Goal: Information Seeking & Learning: Learn about a topic

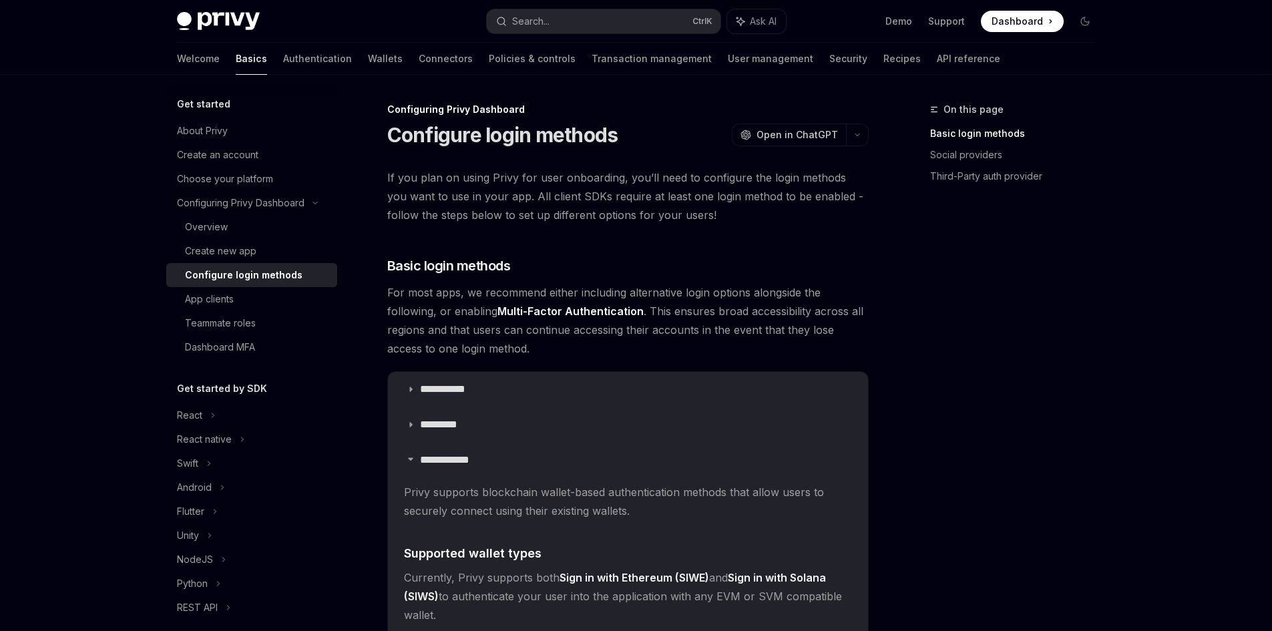
scroll to position [200, 0]
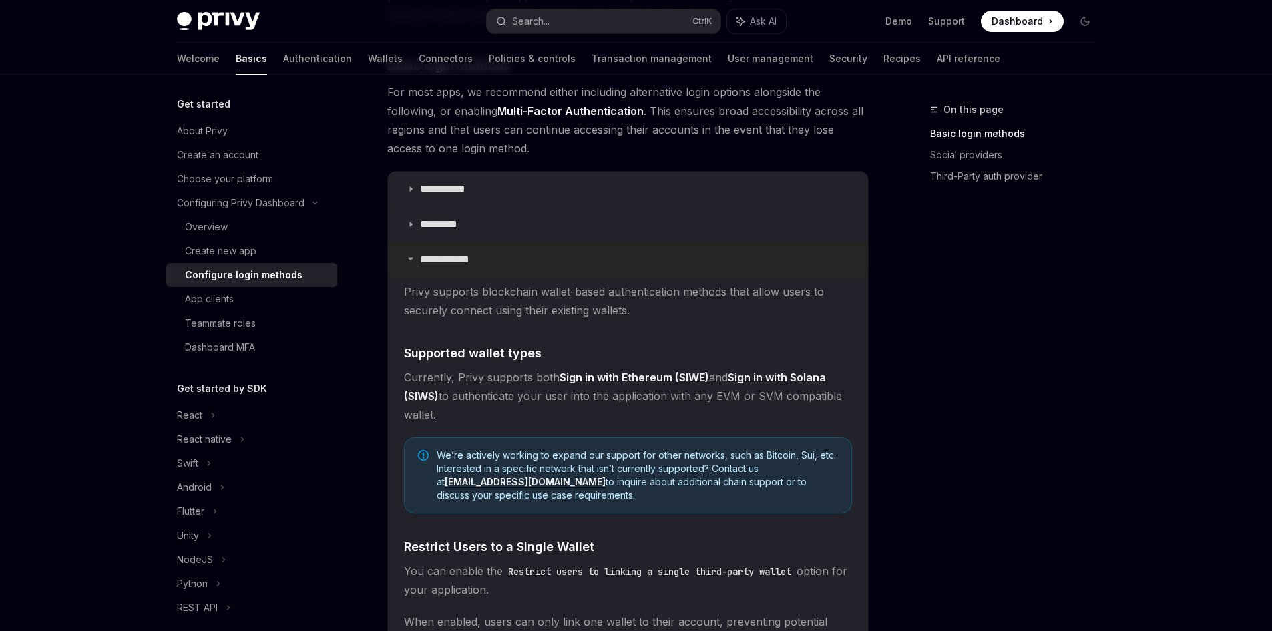
click at [408, 263] on summary "**********" at bounding box center [628, 259] width 480 height 35
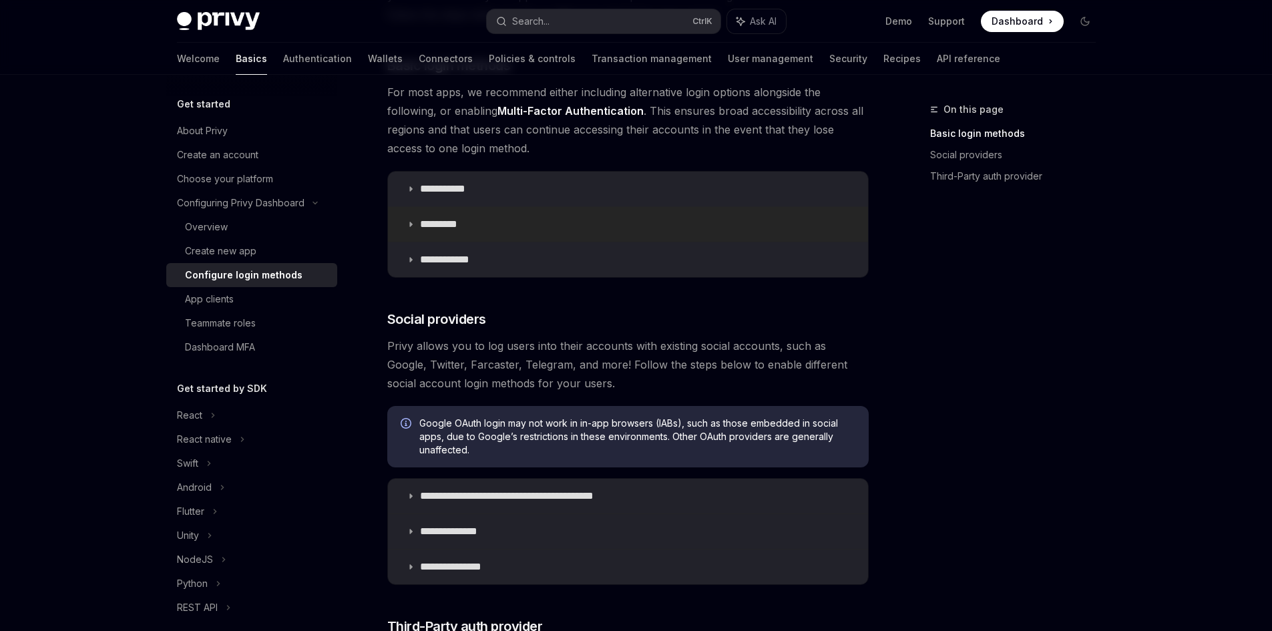
click at [413, 224] on icon at bounding box center [411, 224] width 8 height 8
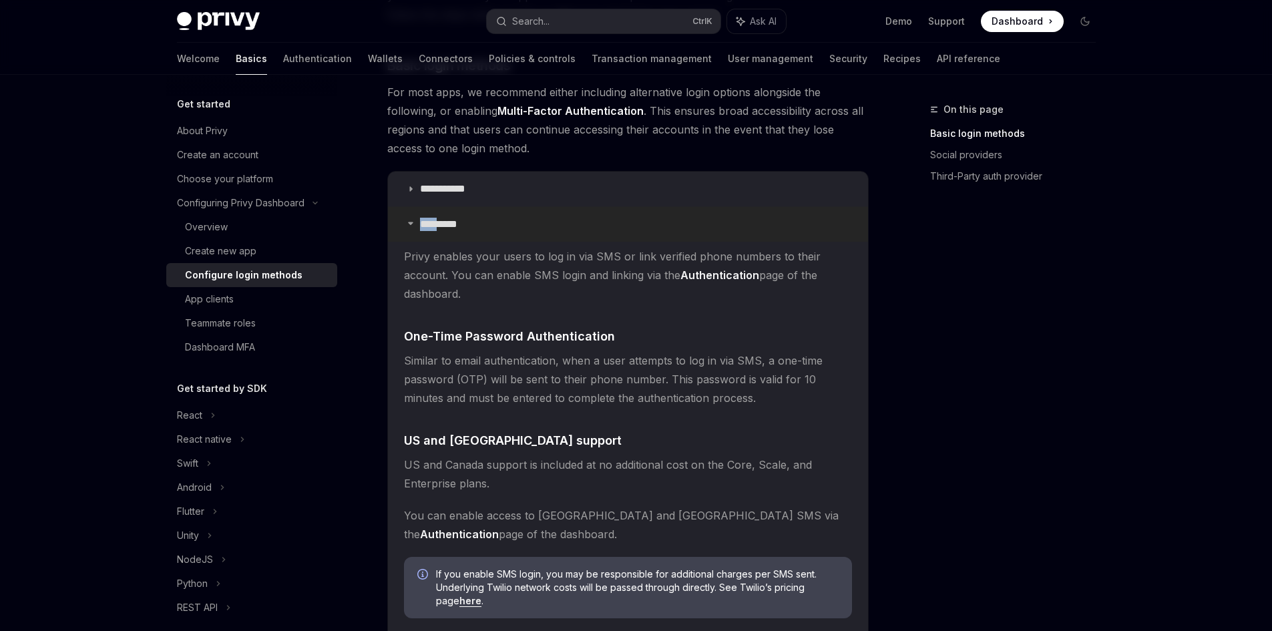
click at [413, 224] on icon at bounding box center [411, 223] width 8 height 8
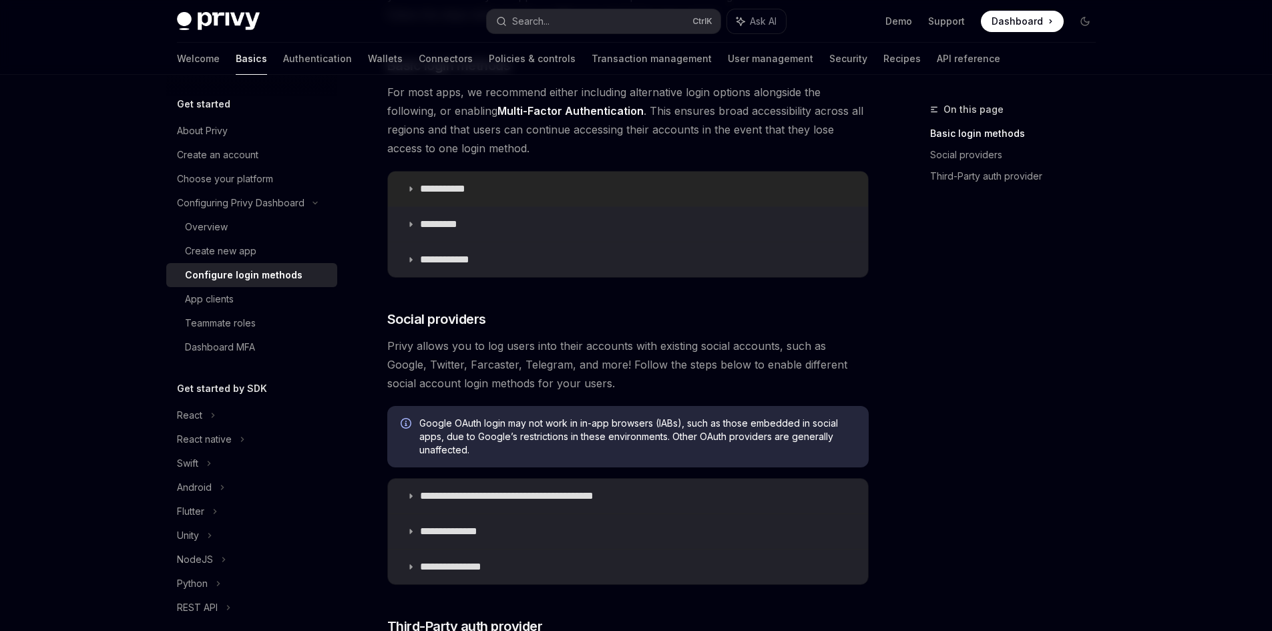
click at [418, 184] on summary "**********" at bounding box center [628, 189] width 480 height 35
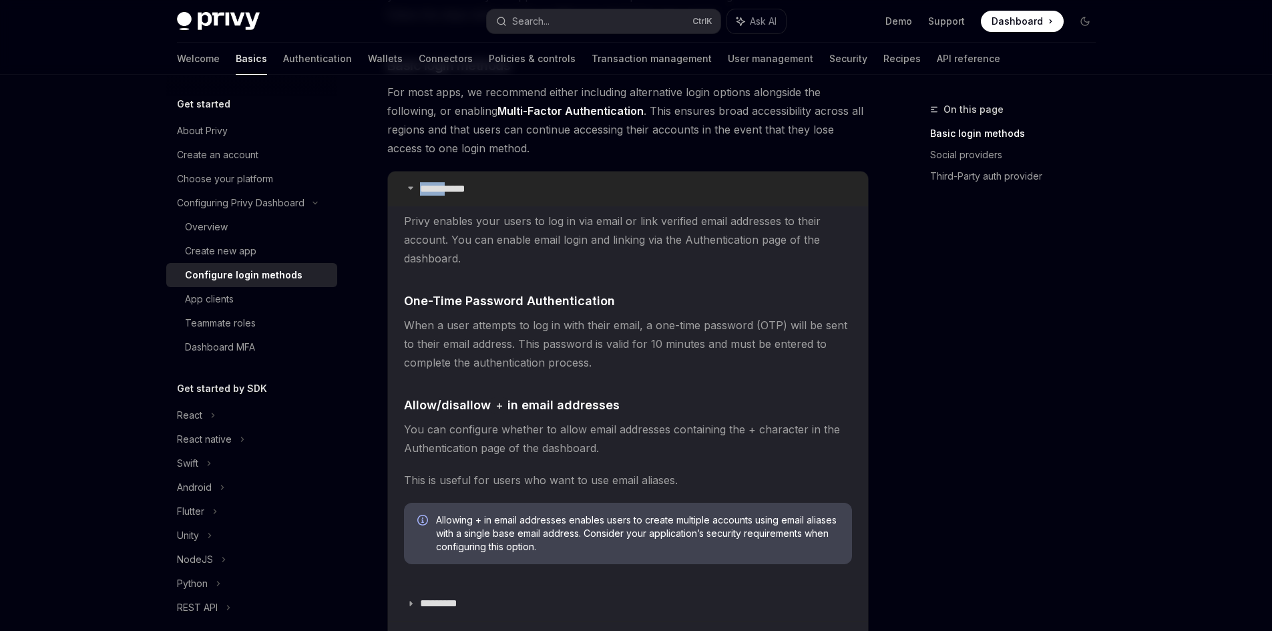
click at [418, 184] on summary "**********" at bounding box center [628, 189] width 480 height 35
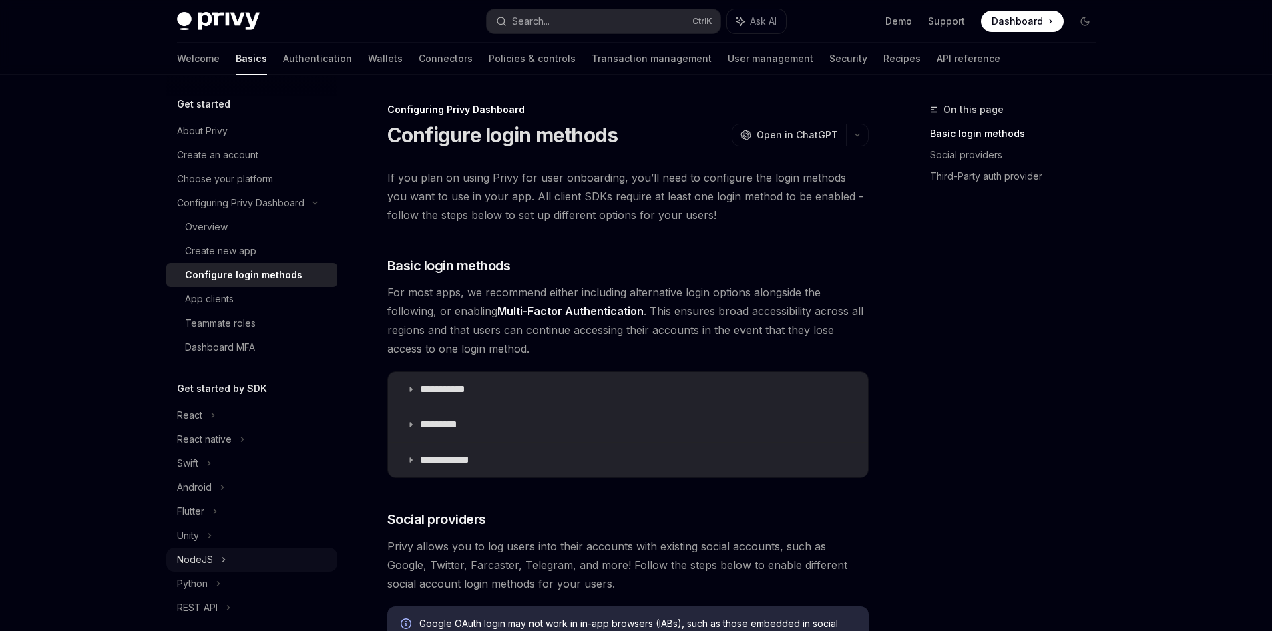
click at [198, 553] on div "NodeJS" at bounding box center [195, 559] width 36 height 16
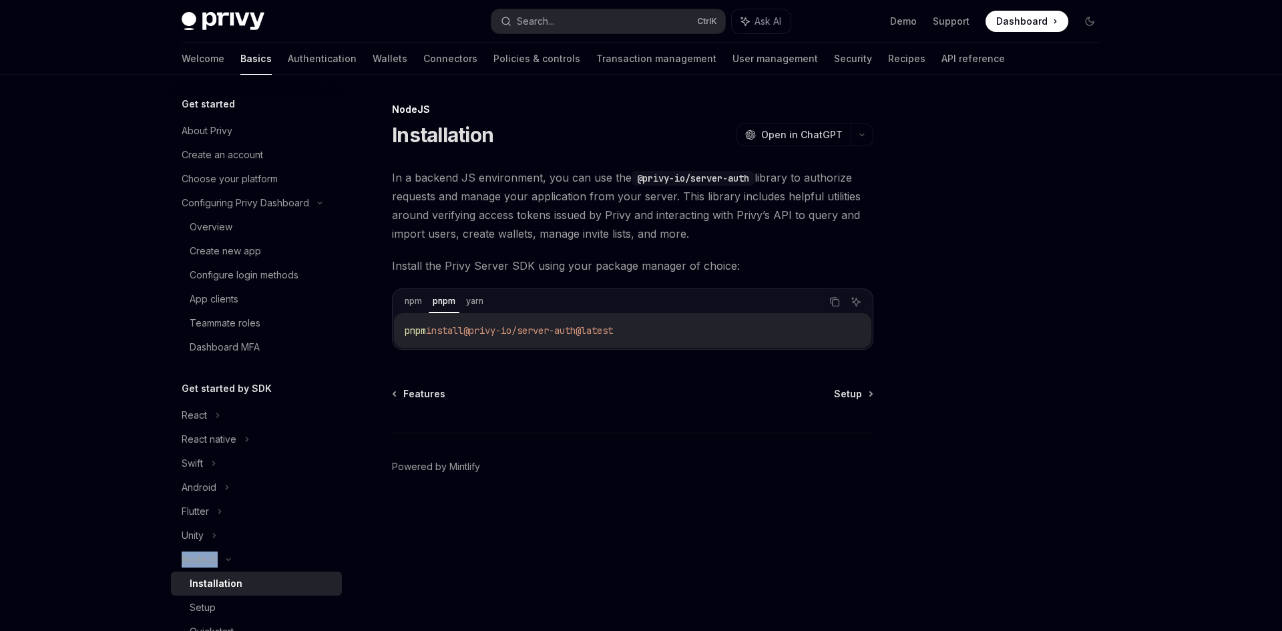
click at [446, 302] on div "pnpm" at bounding box center [444, 301] width 31 height 16
click at [529, 253] on div "In a backend JS environment, you can use the @privy-io/server-auth library to a…" at bounding box center [632, 259] width 481 height 182
click at [847, 397] on span "Setup" at bounding box center [848, 393] width 28 height 13
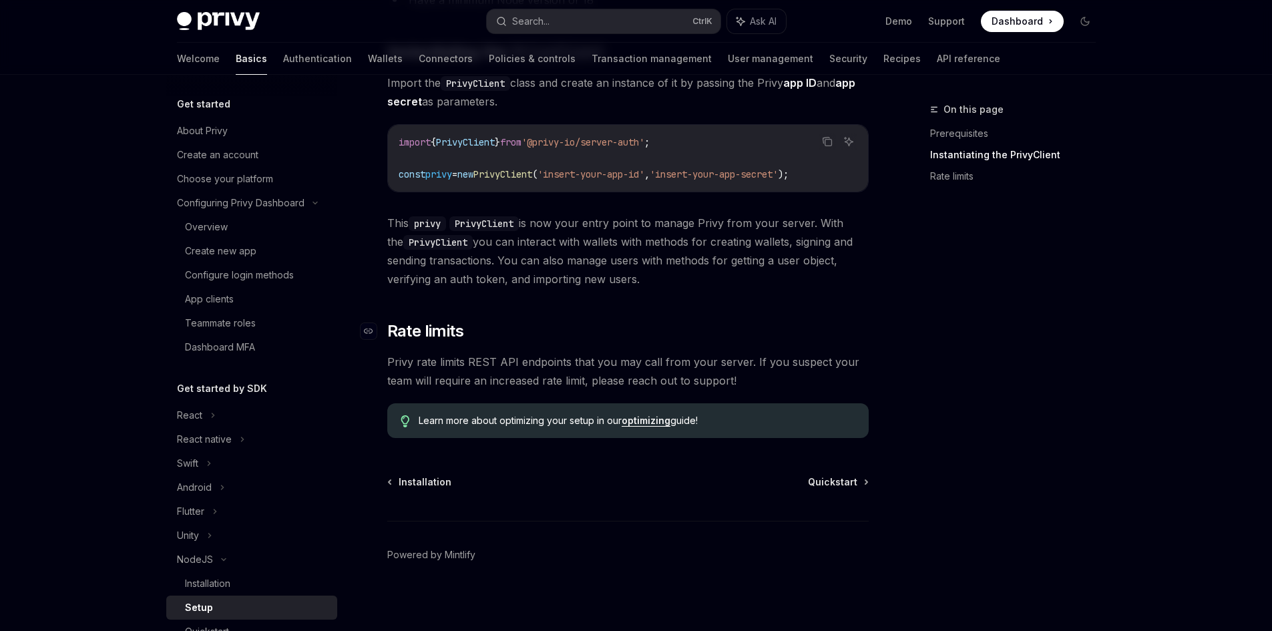
scroll to position [271, 0]
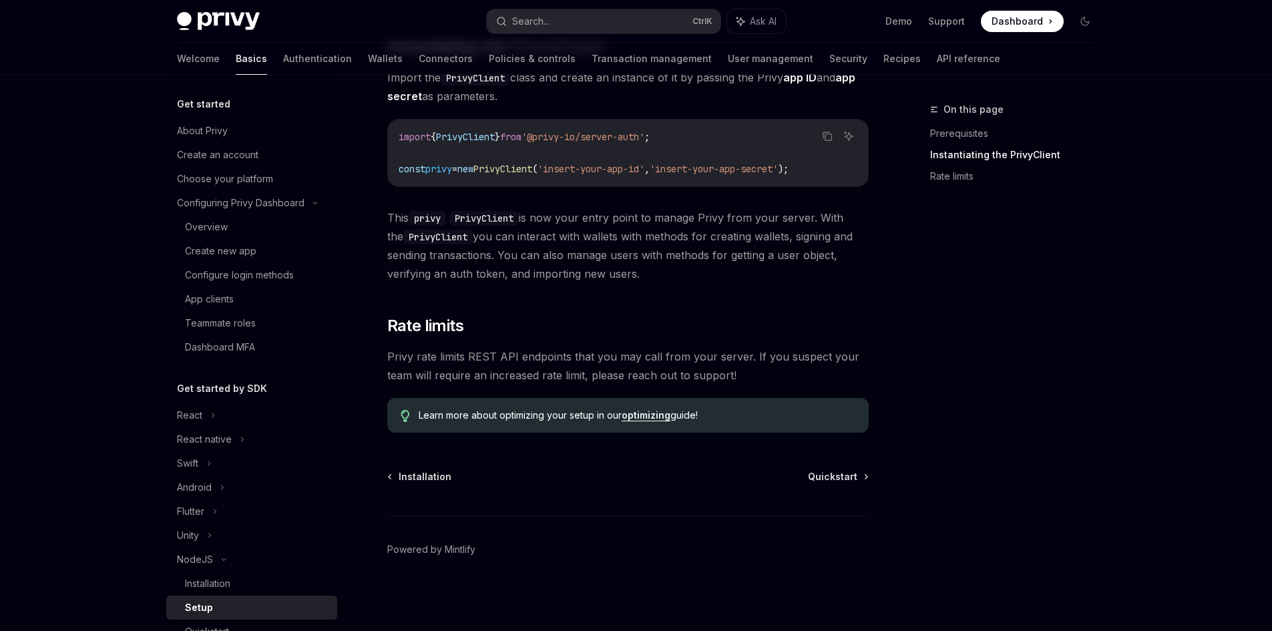
click at [836, 485] on div "Installation Quickstart Powered by Mintlify" at bounding box center [627, 550] width 481 height 161
click at [838, 477] on span "Quickstart" at bounding box center [832, 476] width 49 height 13
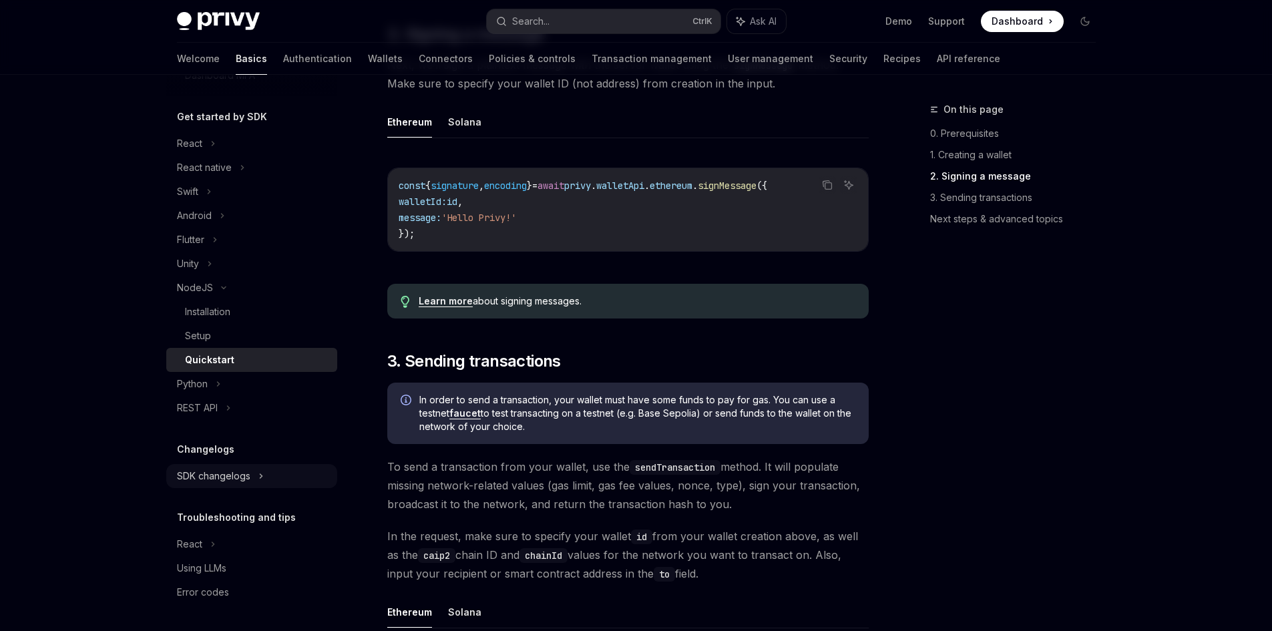
scroll to position [601, 0]
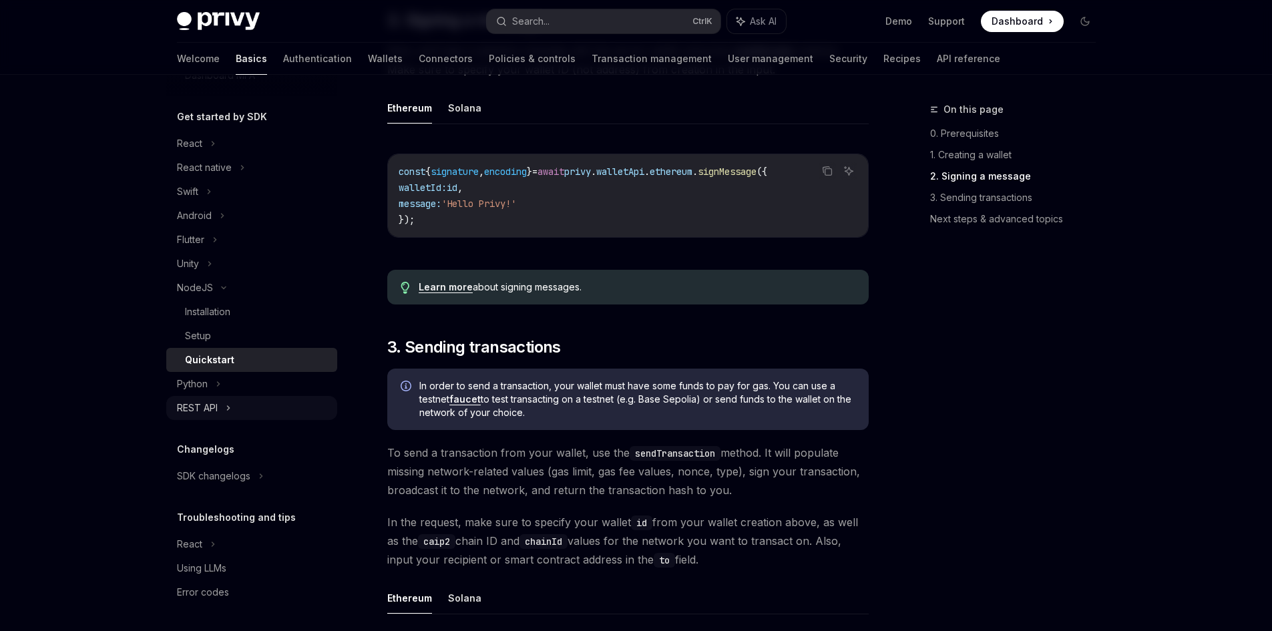
click at [219, 414] on div "REST API" at bounding box center [251, 408] width 171 height 24
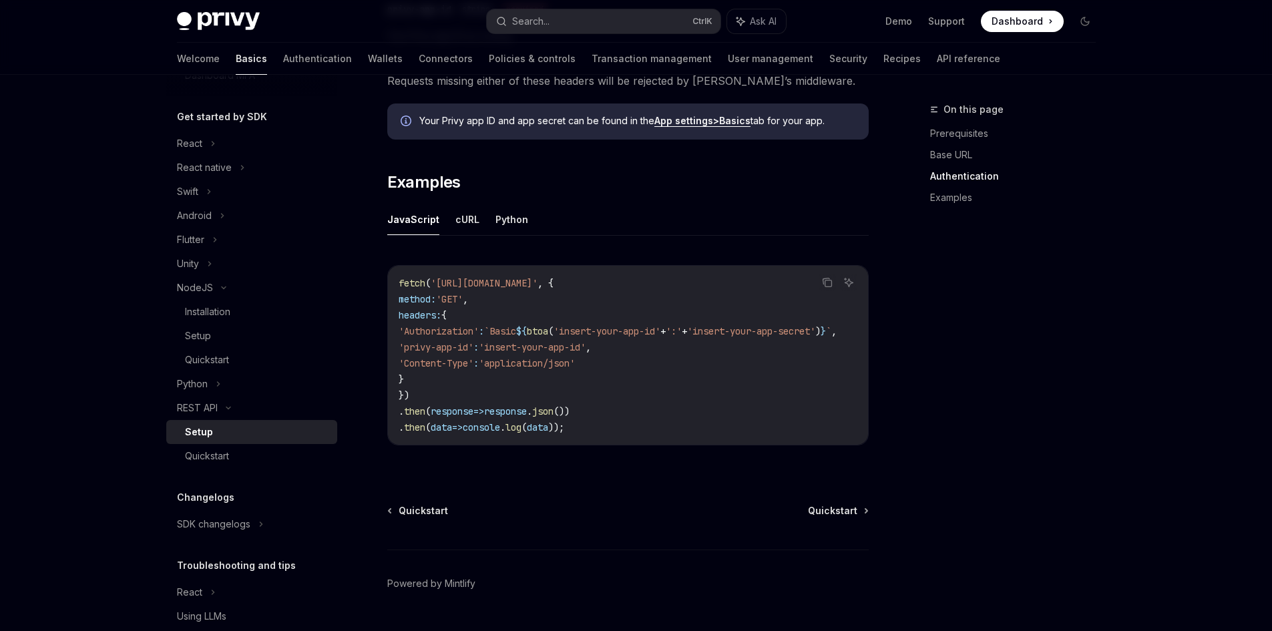
scroll to position [601, 0]
click at [477, 220] on ul "JavaScript cURL Python" at bounding box center [627, 219] width 481 height 32
click at [501, 216] on button "Python" at bounding box center [511, 218] width 33 height 31
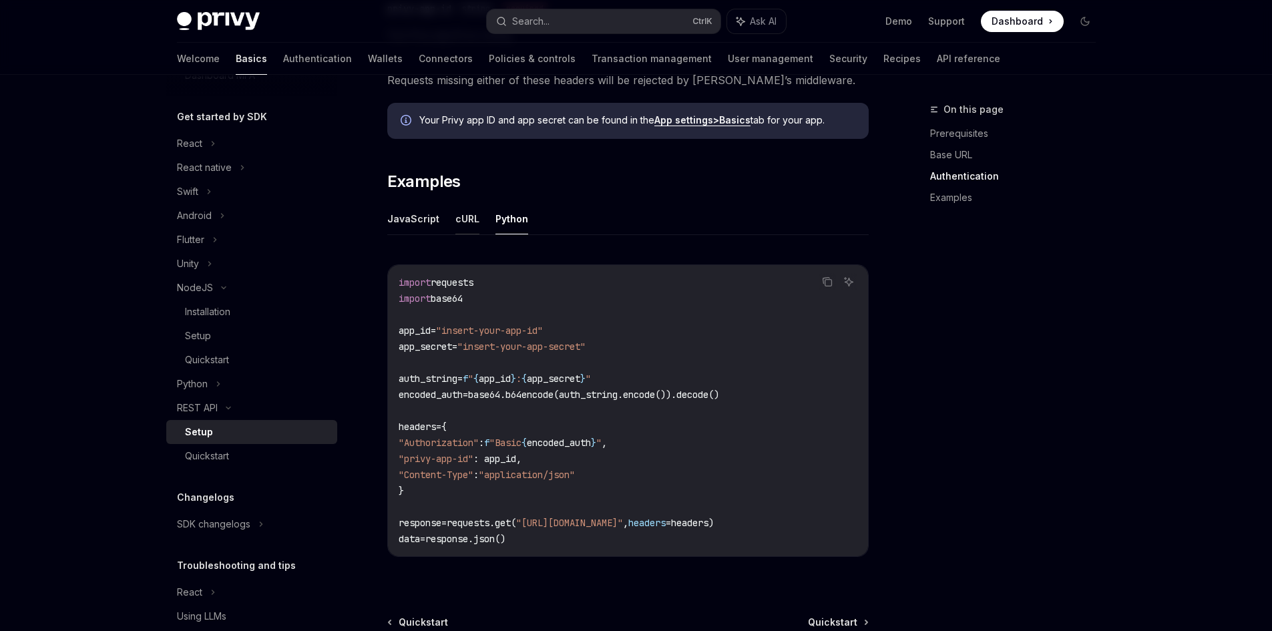
click at [455, 220] on button "cURL" at bounding box center [467, 218] width 24 height 31
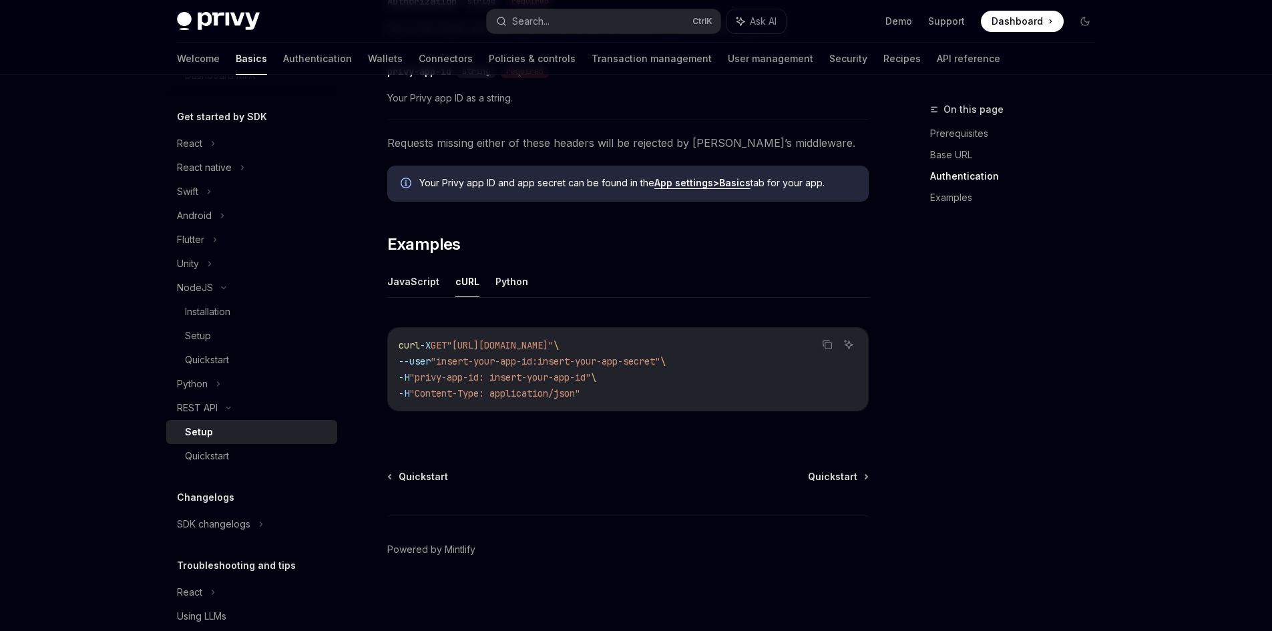
scroll to position [538, 0]
click at [421, 292] on button "JavaScript" at bounding box center [413, 281] width 52 height 31
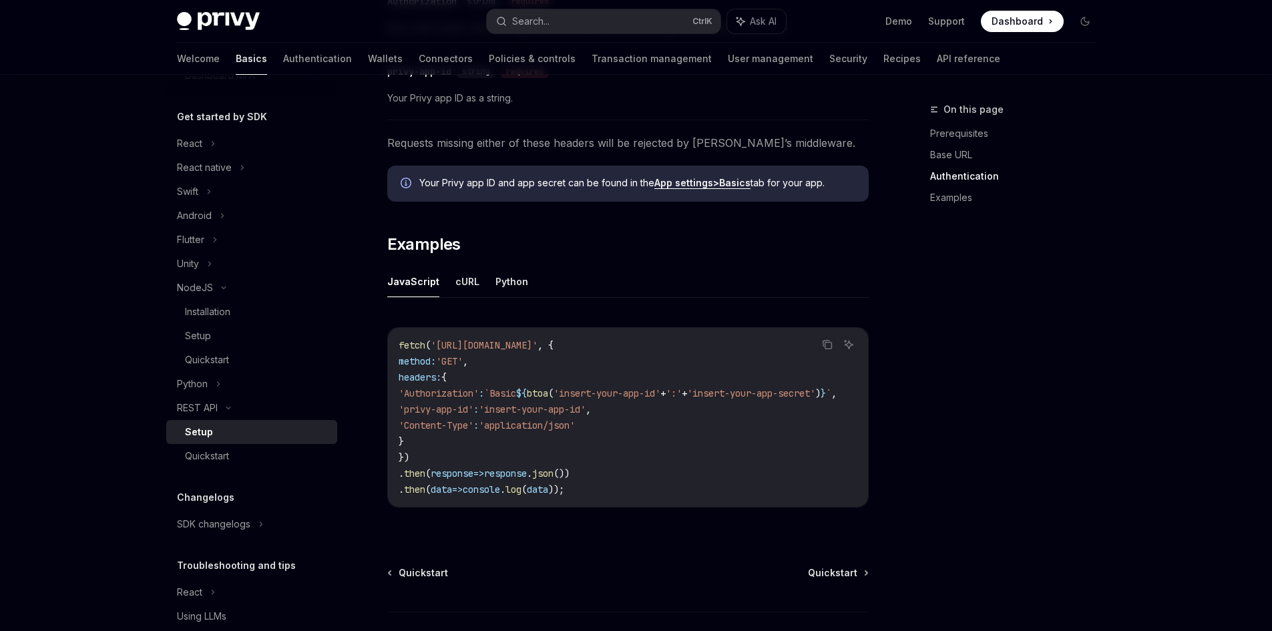
click at [421, 292] on button "JavaScript" at bounding box center [413, 281] width 52 height 31
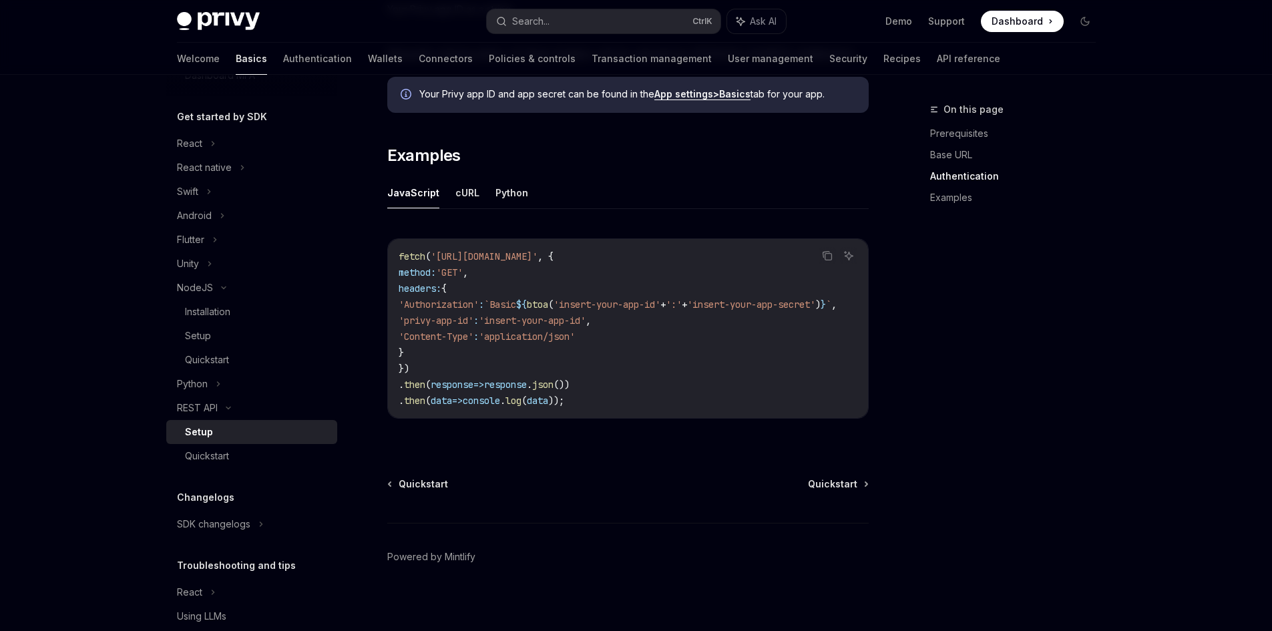
scroll to position [639, 0]
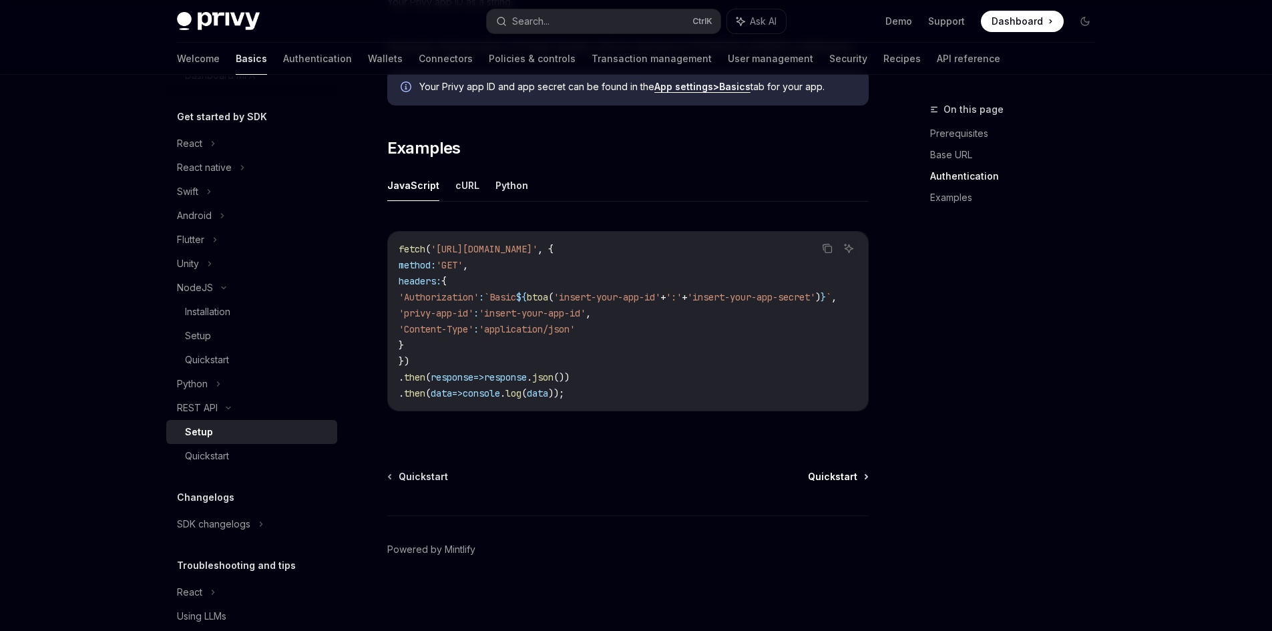
click at [831, 473] on span "Quickstart" at bounding box center [832, 476] width 49 height 13
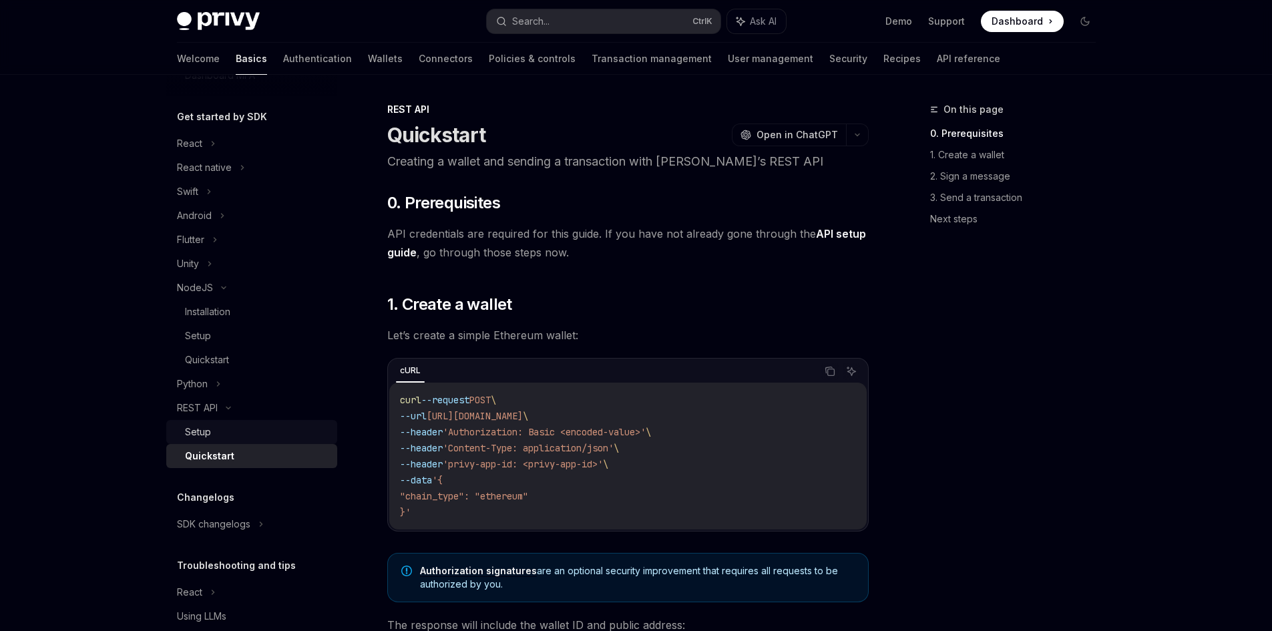
click at [202, 424] on div "Setup" at bounding box center [198, 432] width 26 height 16
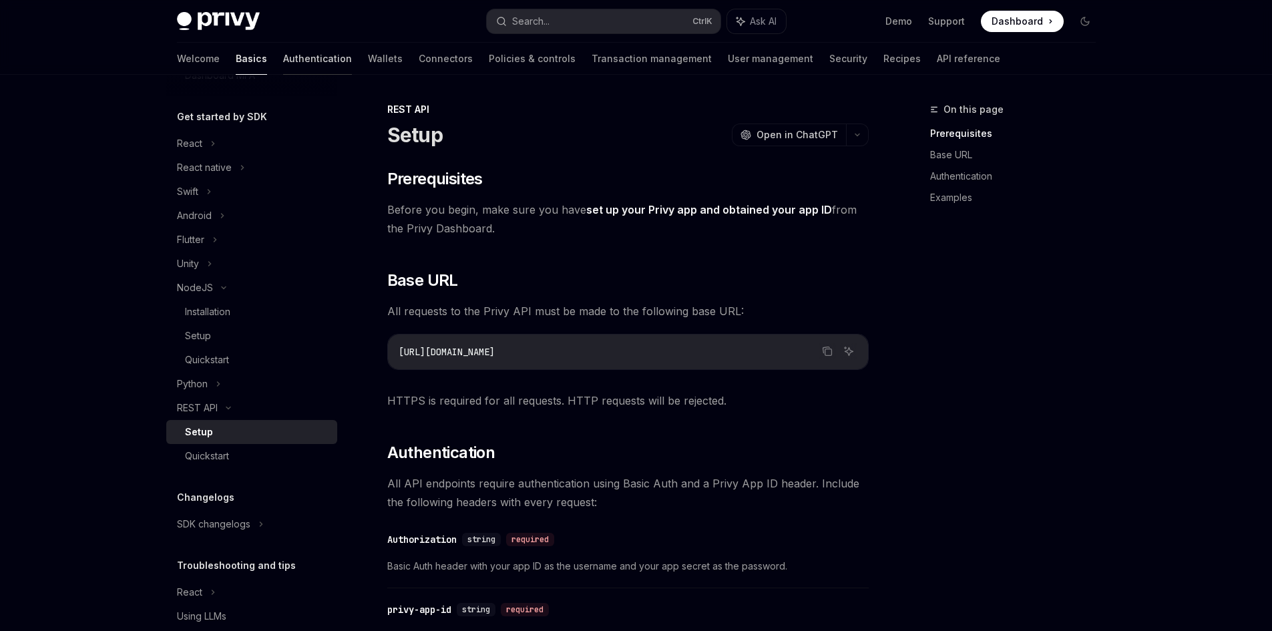
click at [283, 62] on link "Authentication" at bounding box center [317, 59] width 69 height 32
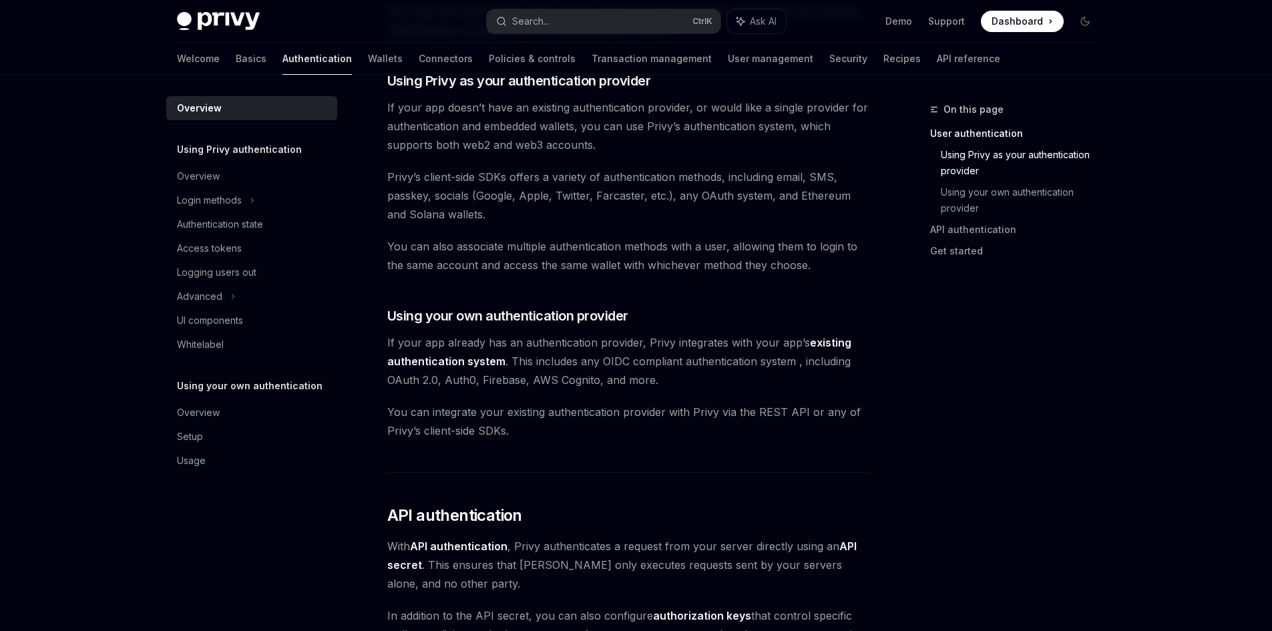
scroll to position [534, 0]
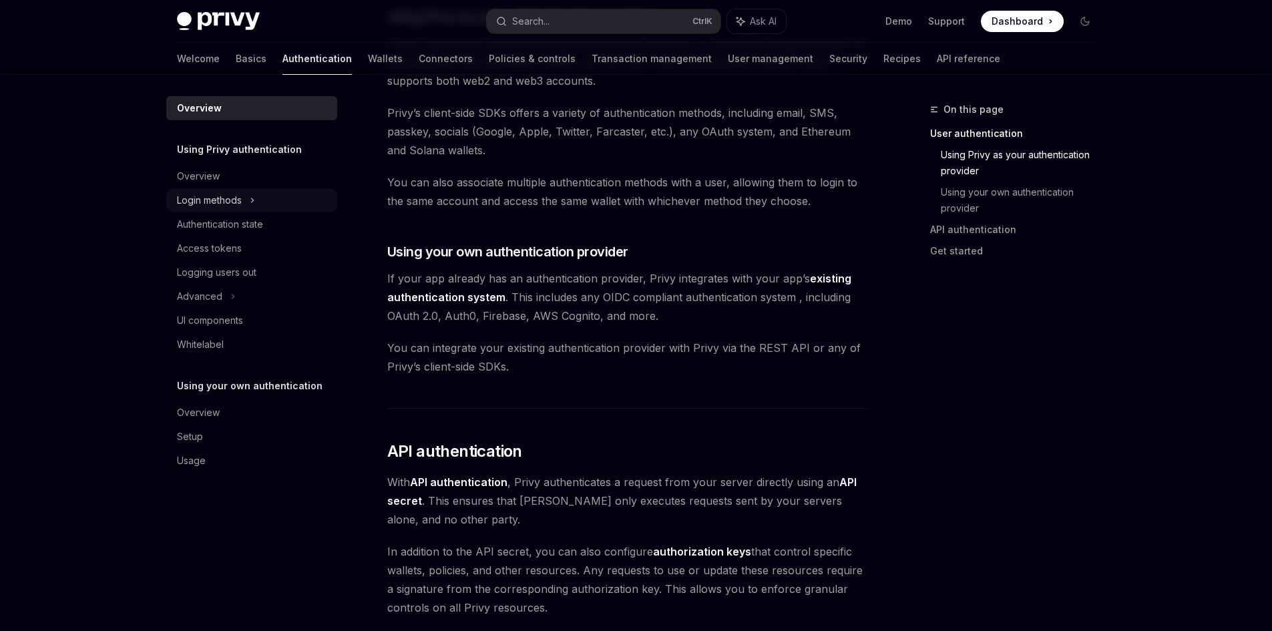
click at [235, 195] on div "Login methods" at bounding box center [209, 200] width 65 height 16
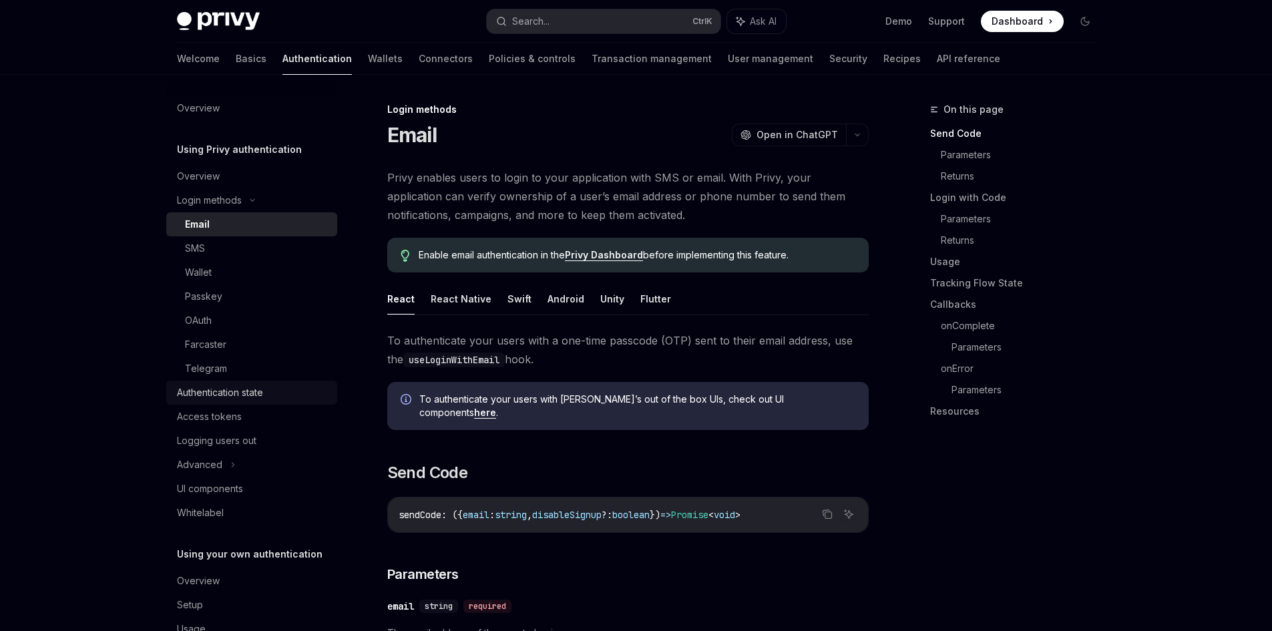
click at [246, 387] on div "Authentication state" at bounding box center [220, 392] width 86 height 16
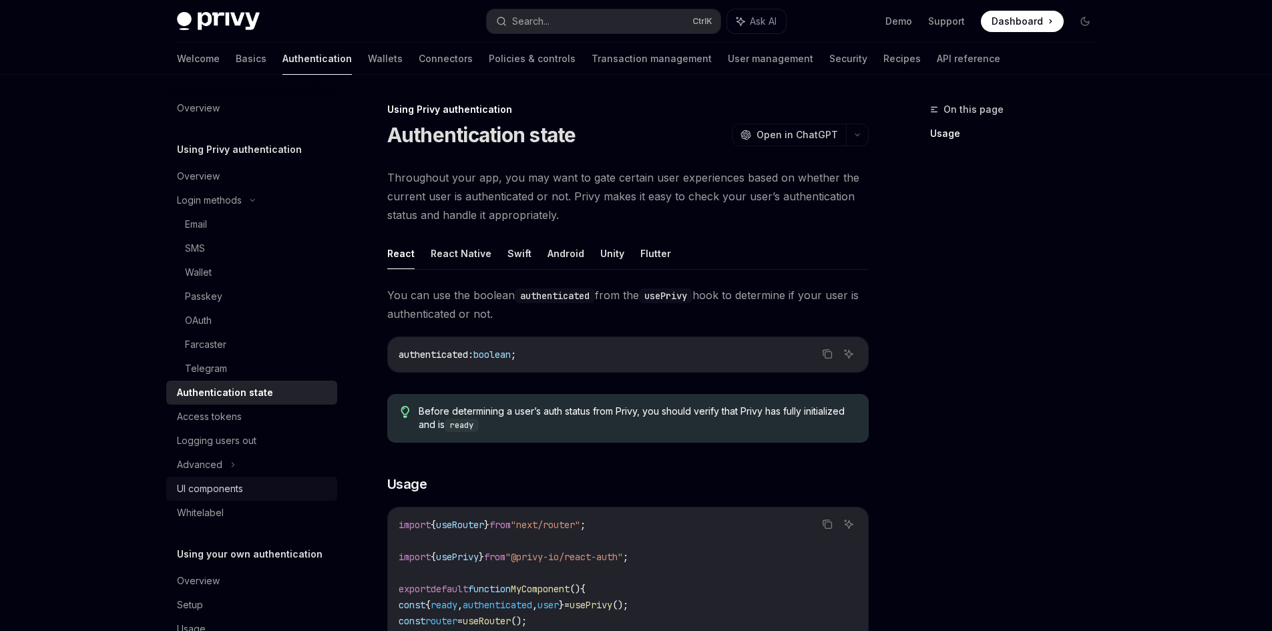
click at [200, 494] on div "UI components" at bounding box center [210, 489] width 66 height 16
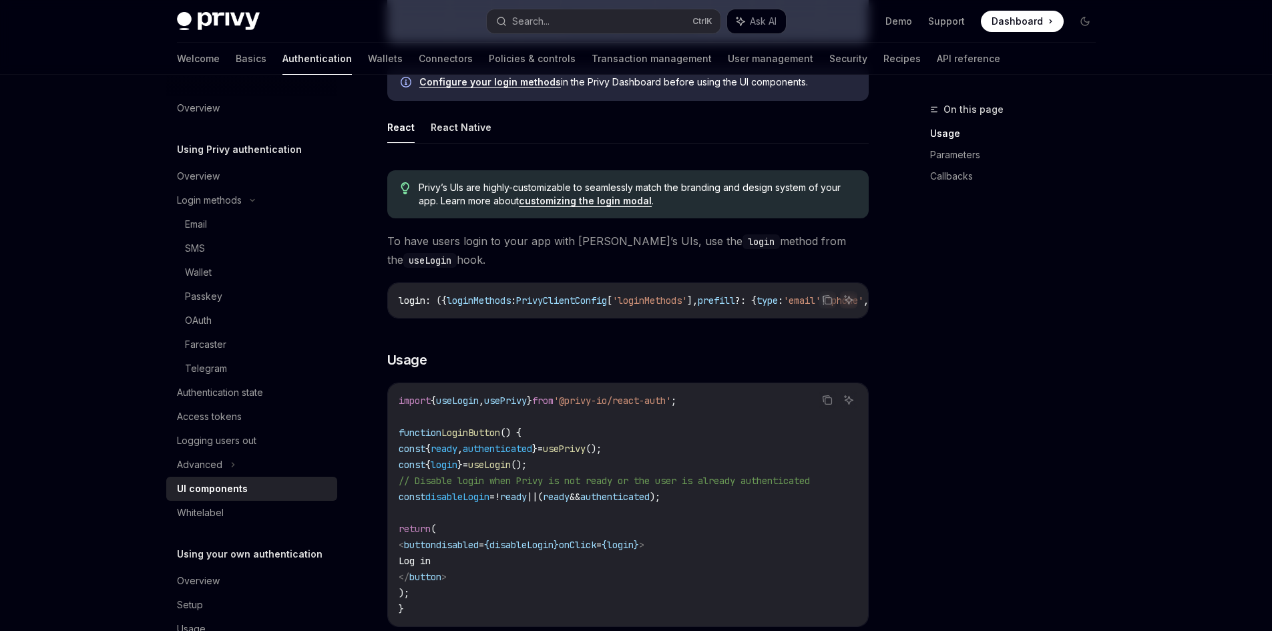
scroll to position [668, 0]
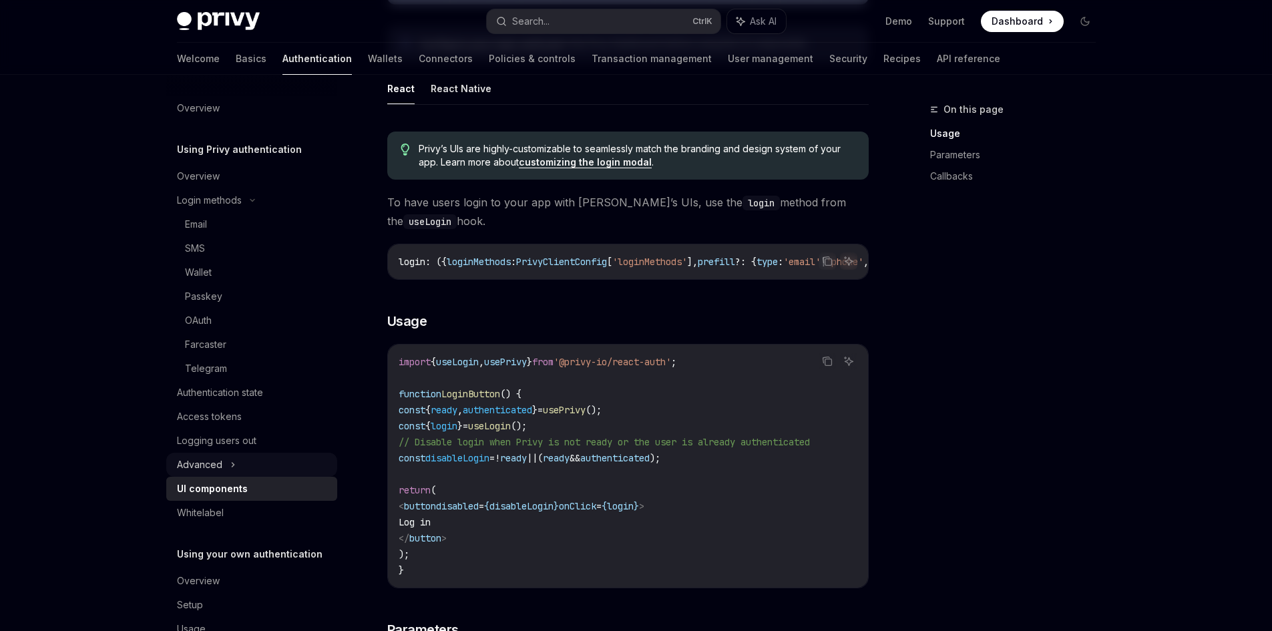
click at [198, 460] on div "Advanced" at bounding box center [199, 465] width 45 height 16
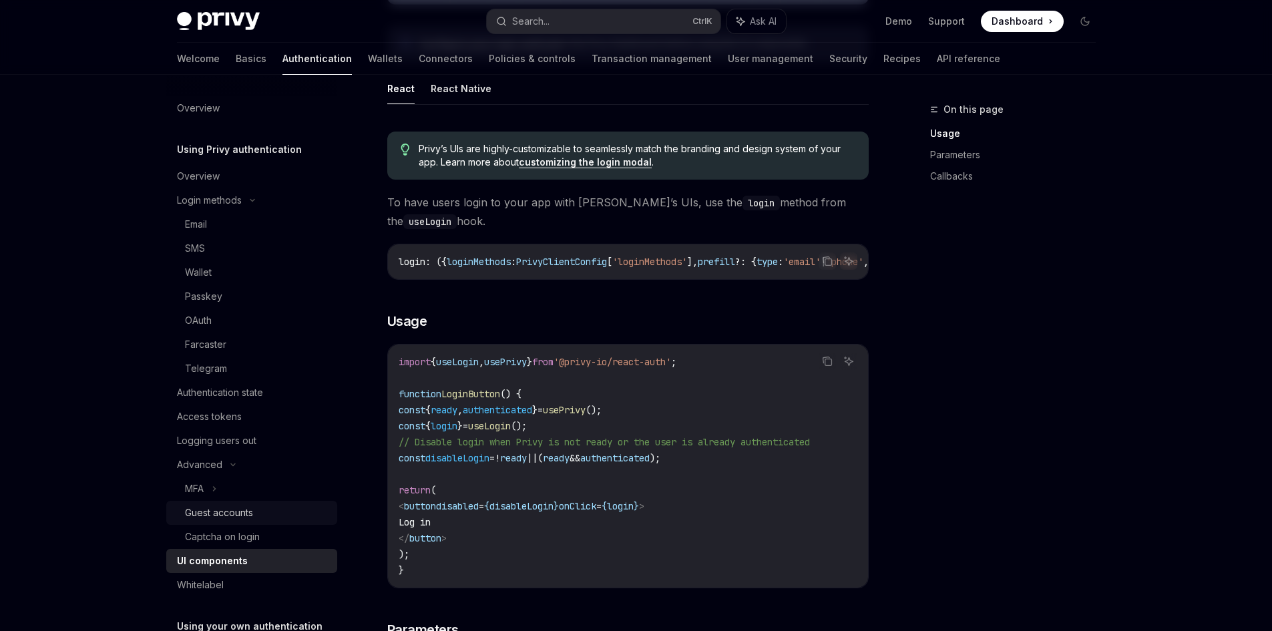
click at [211, 507] on div "Guest accounts" at bounding box center [219, 513] width 68 height 16
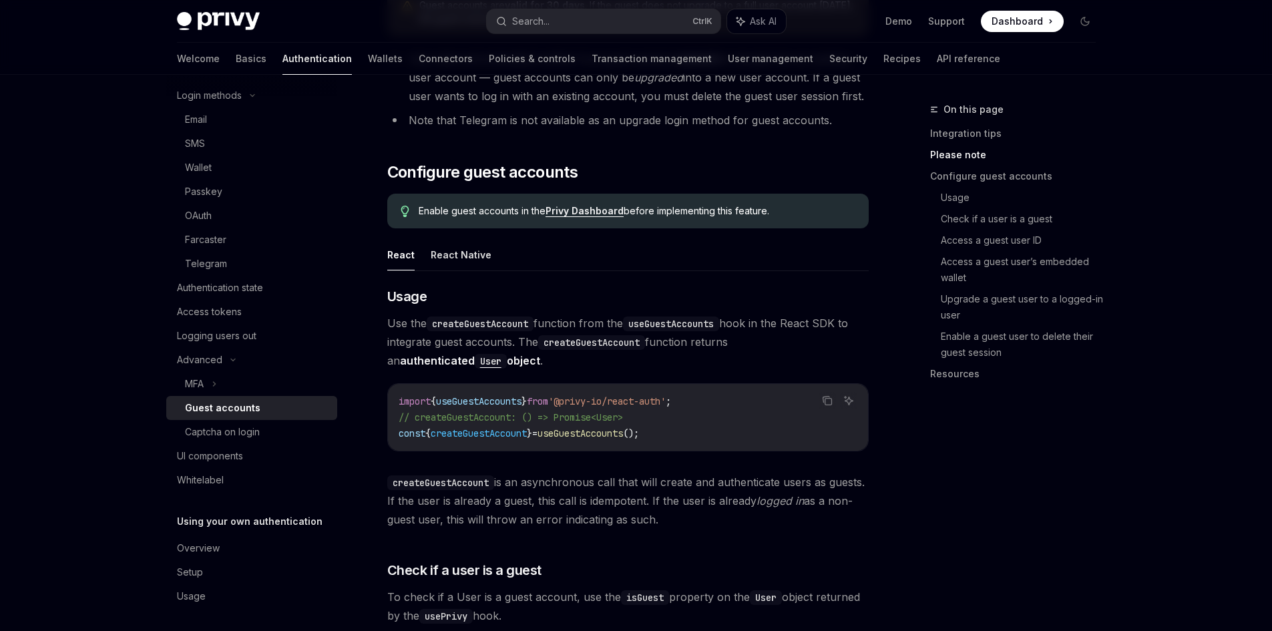
scroll to position [109, 0]
click at [195, 475] on div "Whitelabel" at bounding box center [200, 476] width 47 height 16
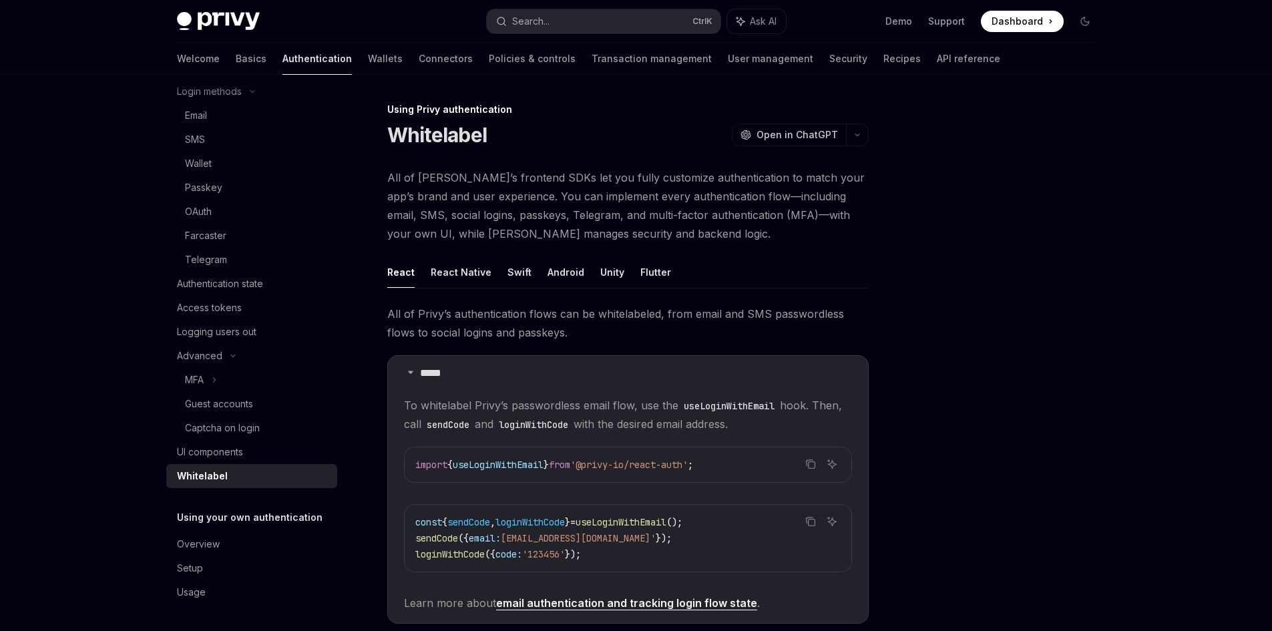
click at [406, 271] on button "React" at bounding box center [400, 271] width 27 height 31
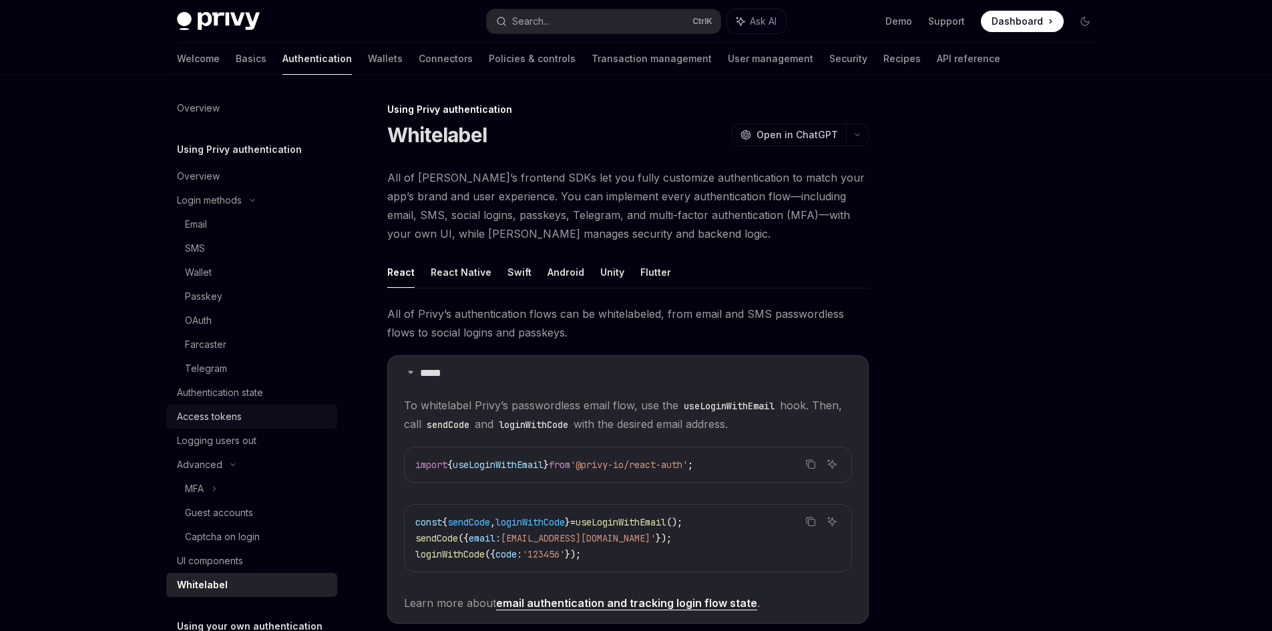
click at [212, 416] on div "Access tokens" at bounding box center [209, 417] width 65 height 16
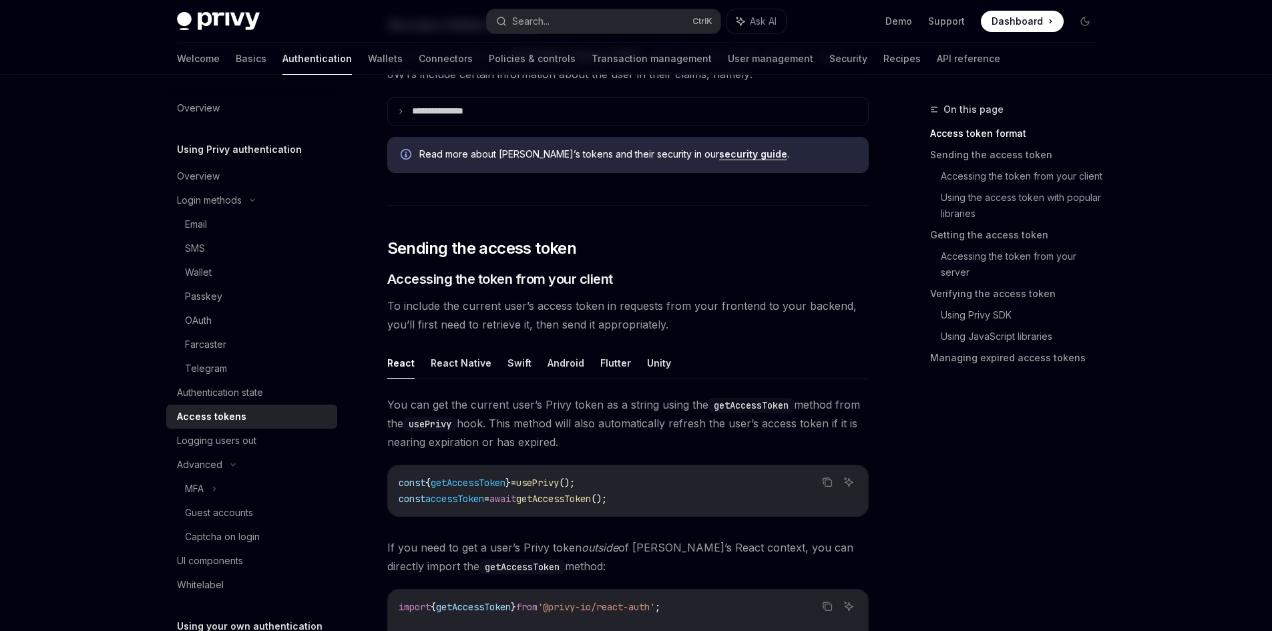
scroll to position [401, 0]
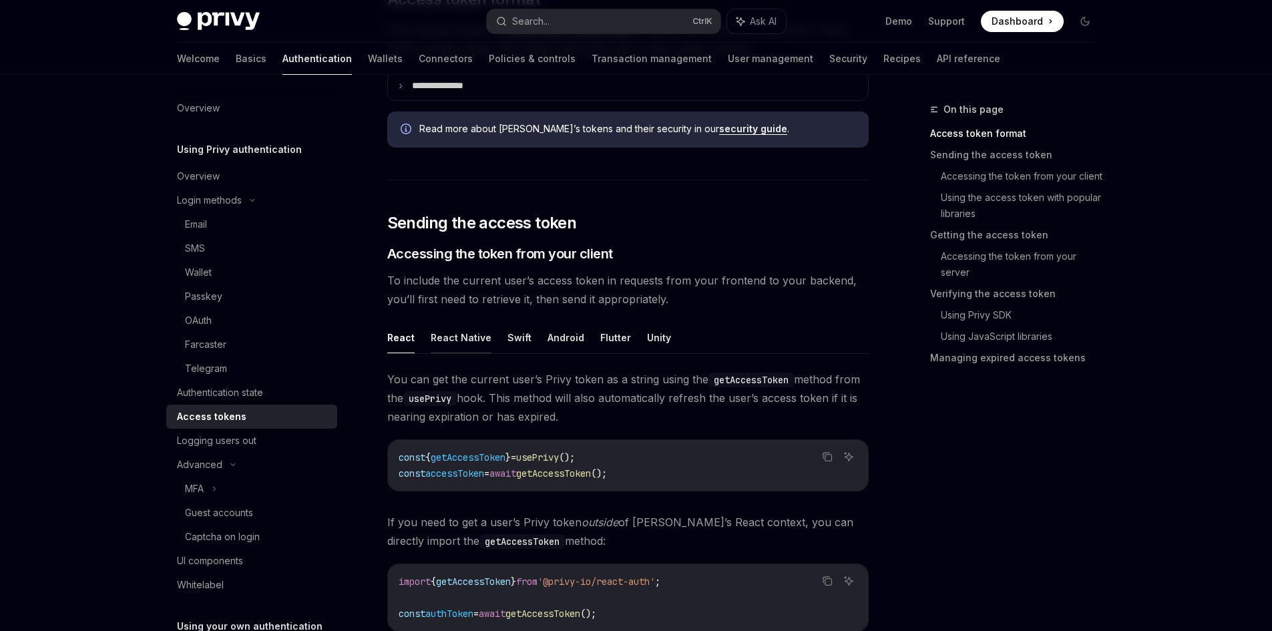
click at [441, 336] on button "React Native" at bounding box center [461, 337] width 61 height 31
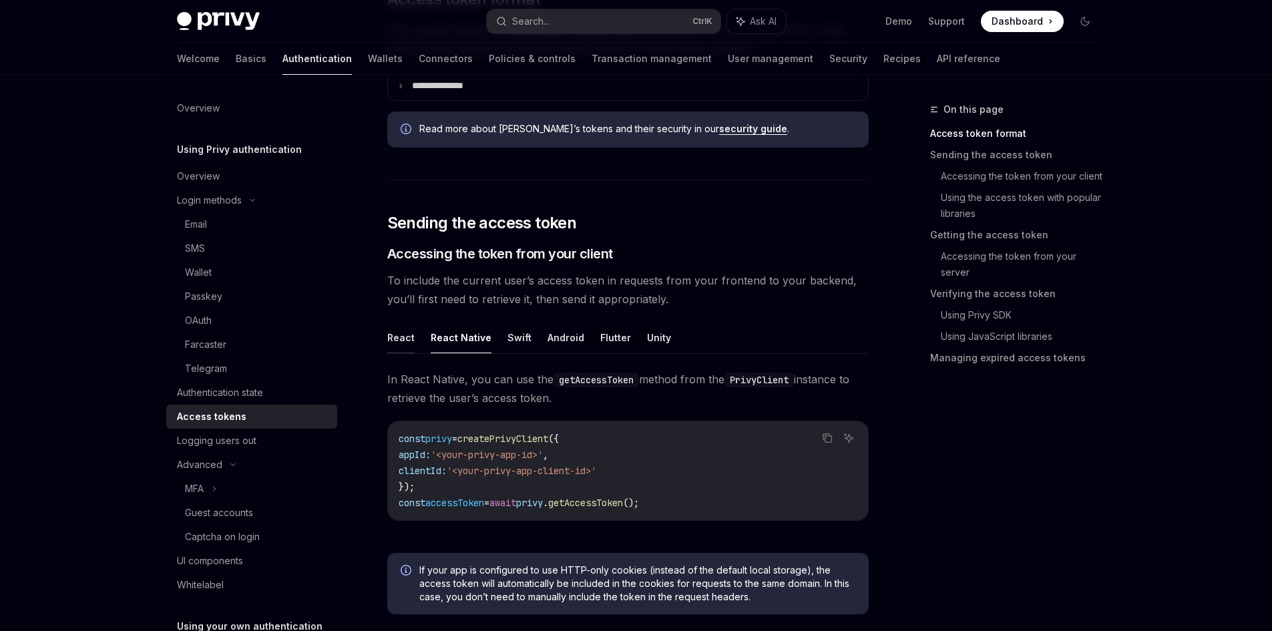
click at [403, 333] on button "React" at bounding box center [400, 337] width 27 height 31
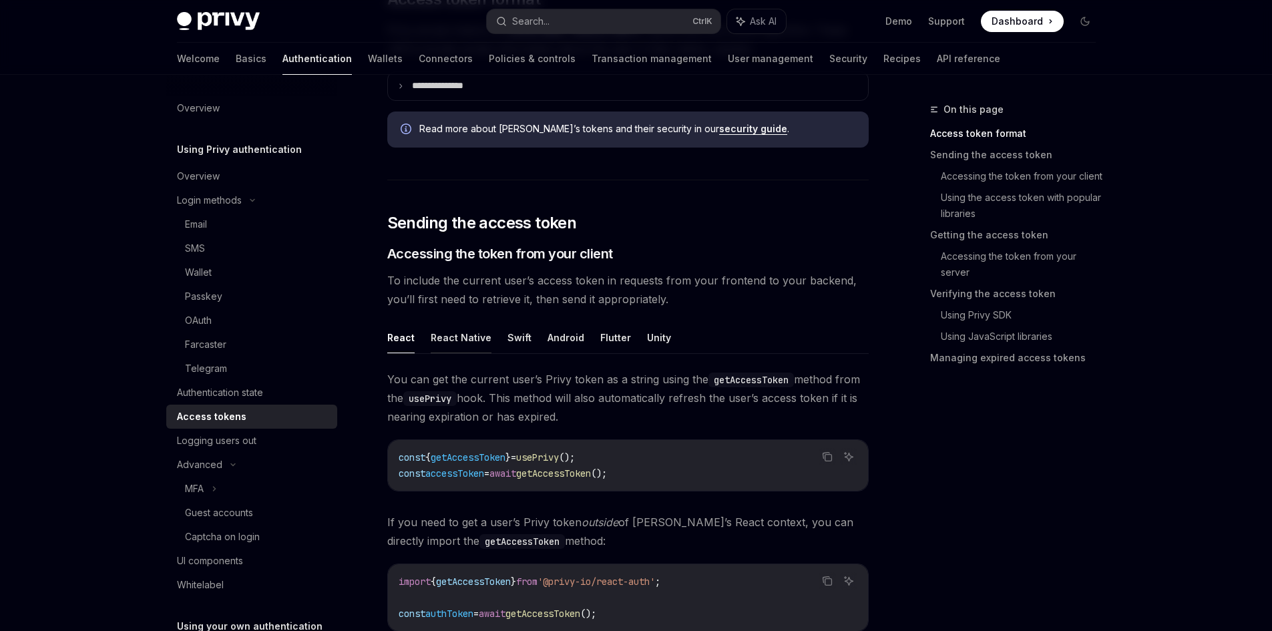
click at [445, 333] on button "React Native" at bounding box center [461, 337] width 61 height 31
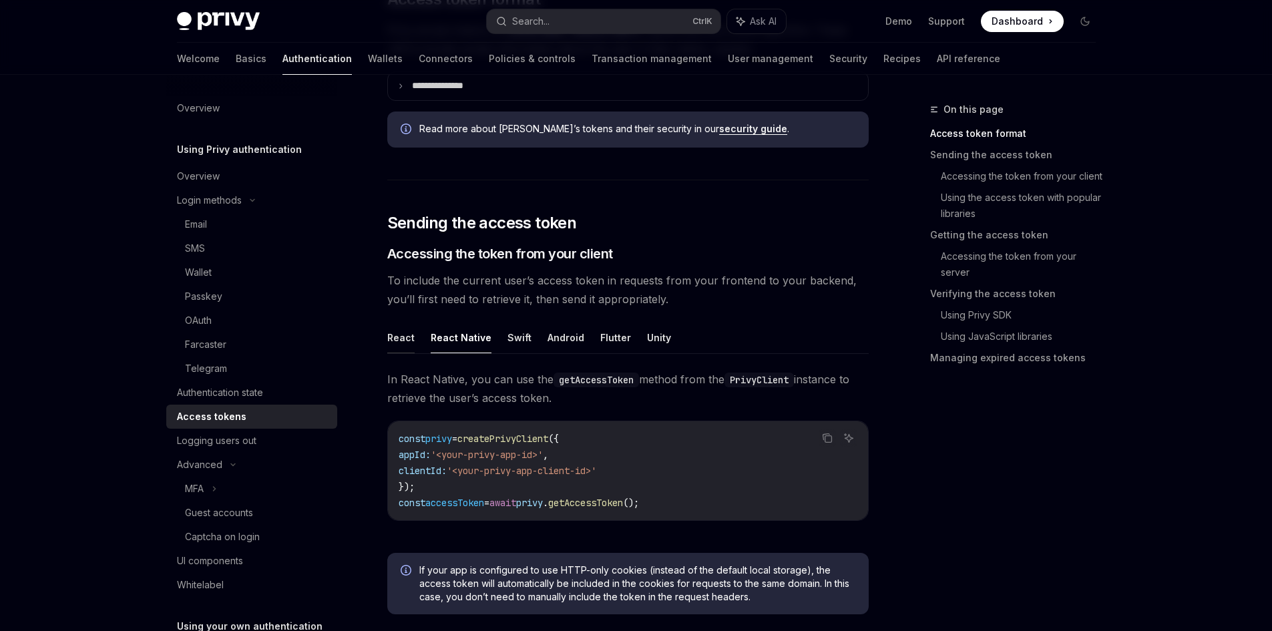
click at [413, 338] on button "React" at bounding box center [400, 337] width 27 height 31
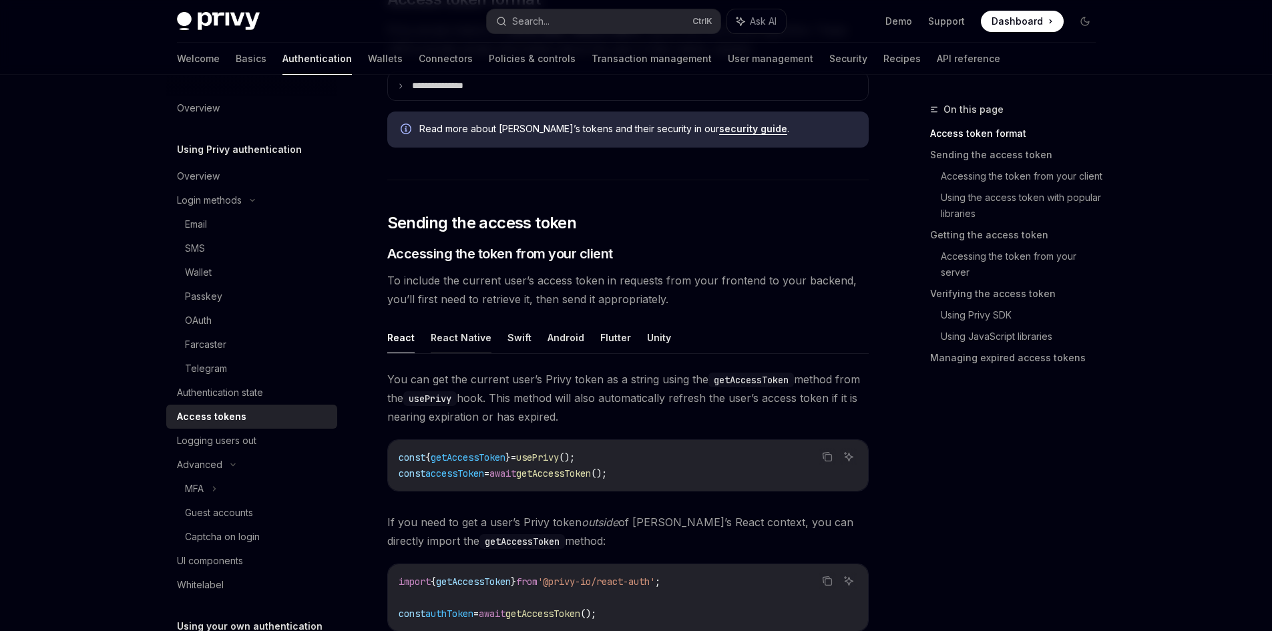
click at [465, 338] on button "React Native" at bounding box center [461, 337] width 61 height 31
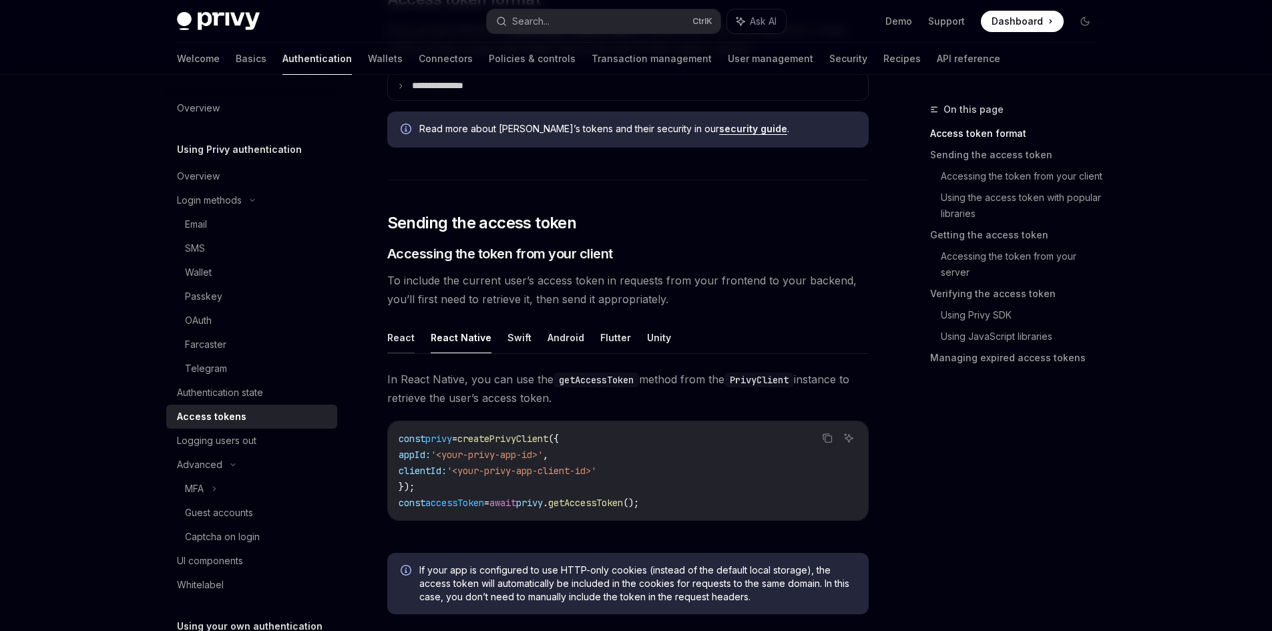
click at [393, 336] on button "React" at bounding box center [400, 337] width 27 height 31
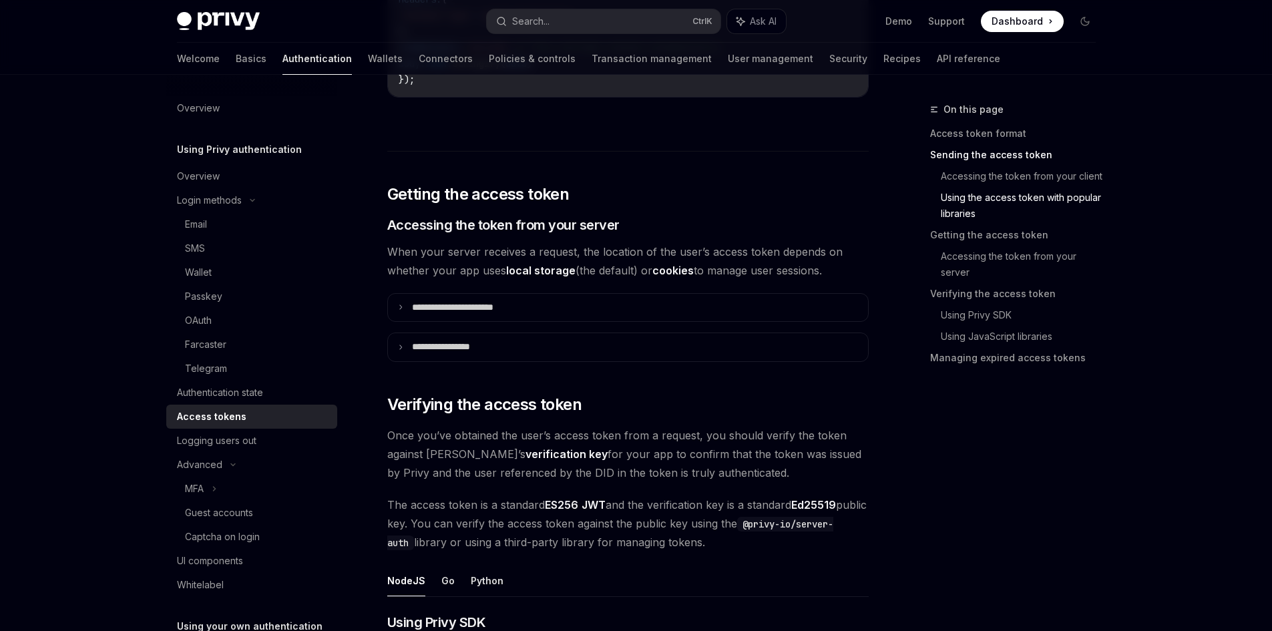
scroll to position [1602, 0]
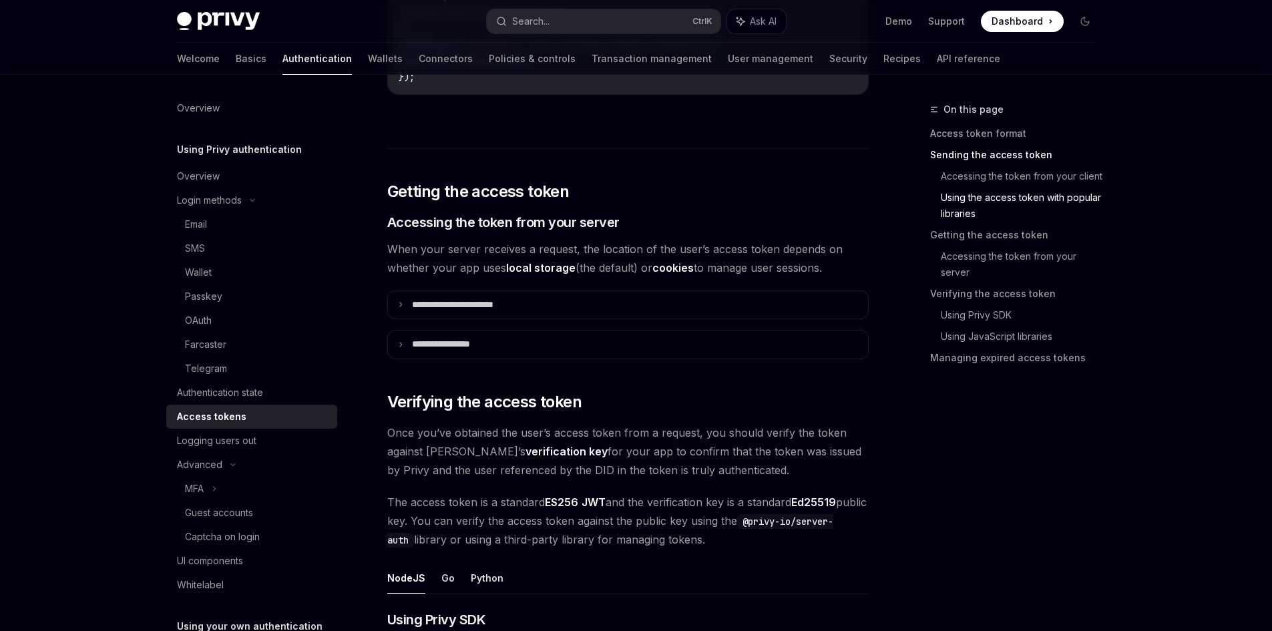
click at [566, 288] on div "**********" at bounding box center [627, 413] width 481 height 3695
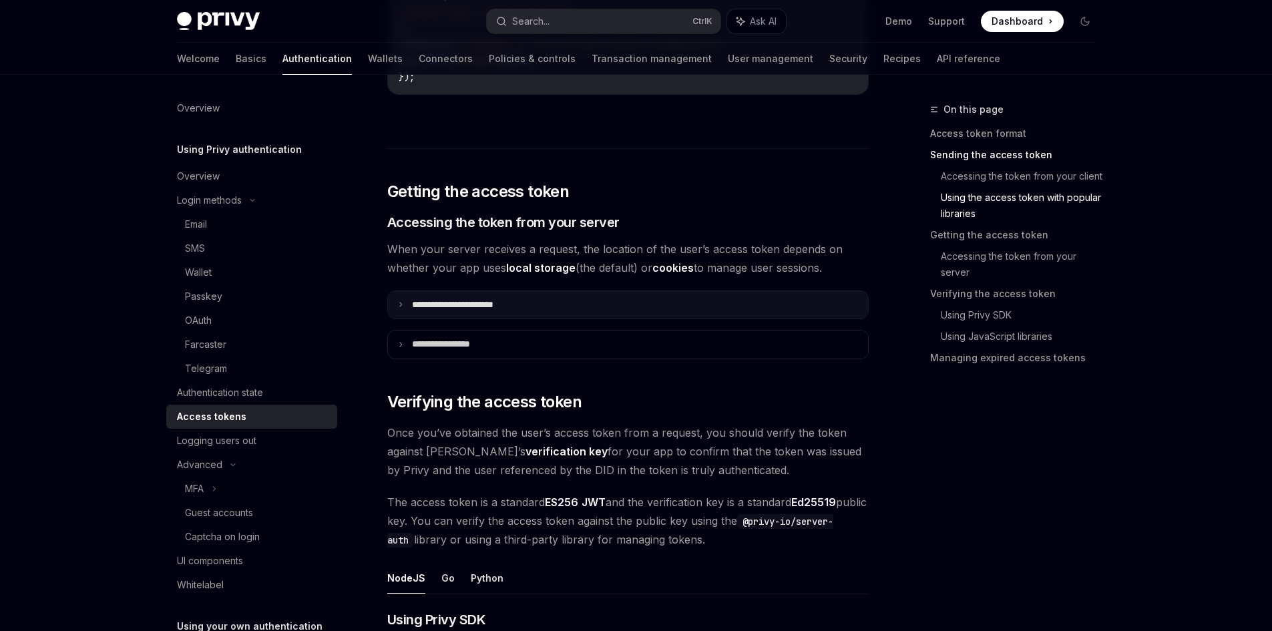
click at [566, 304] on summary "**********" at bounding box center [628, 305] width 480 height 28
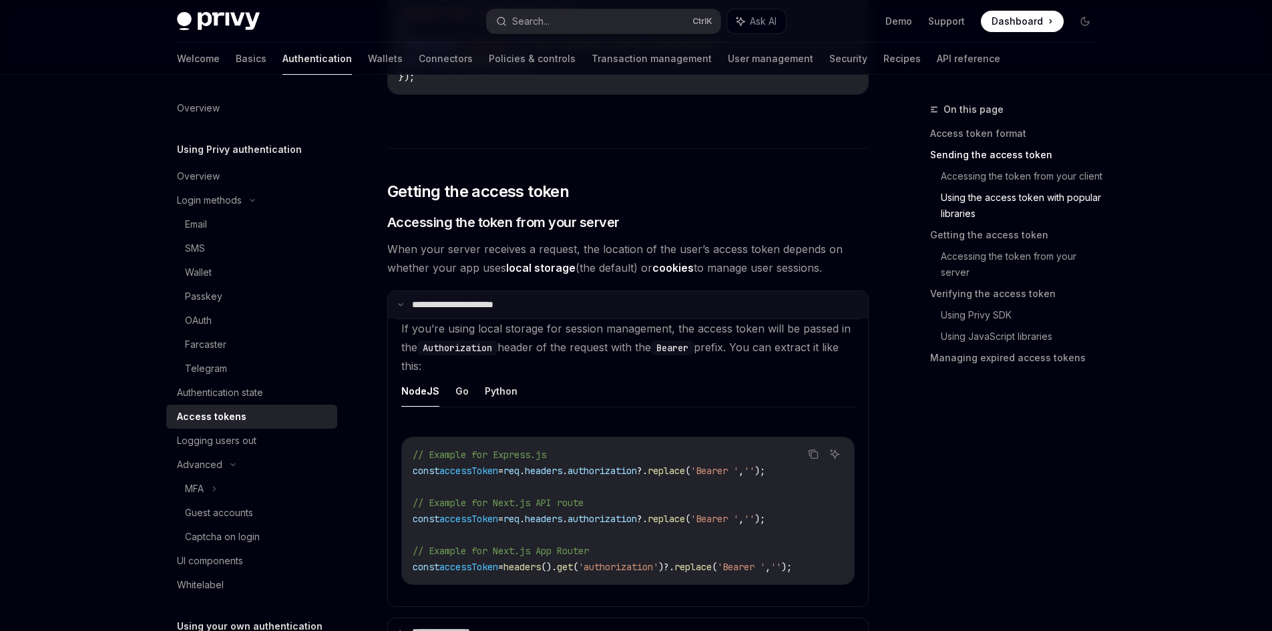
click at [566, 304] on summary "**********" at bounding box center [628, 305] width 480 height 28
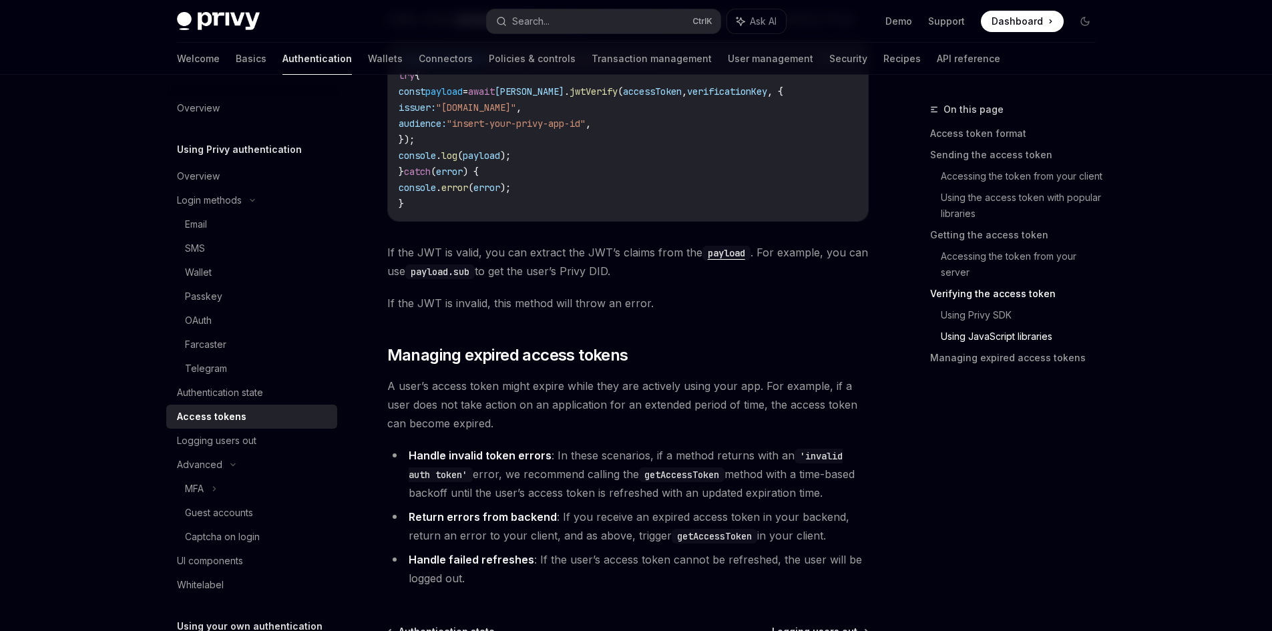
scroll to position [3338, 0]
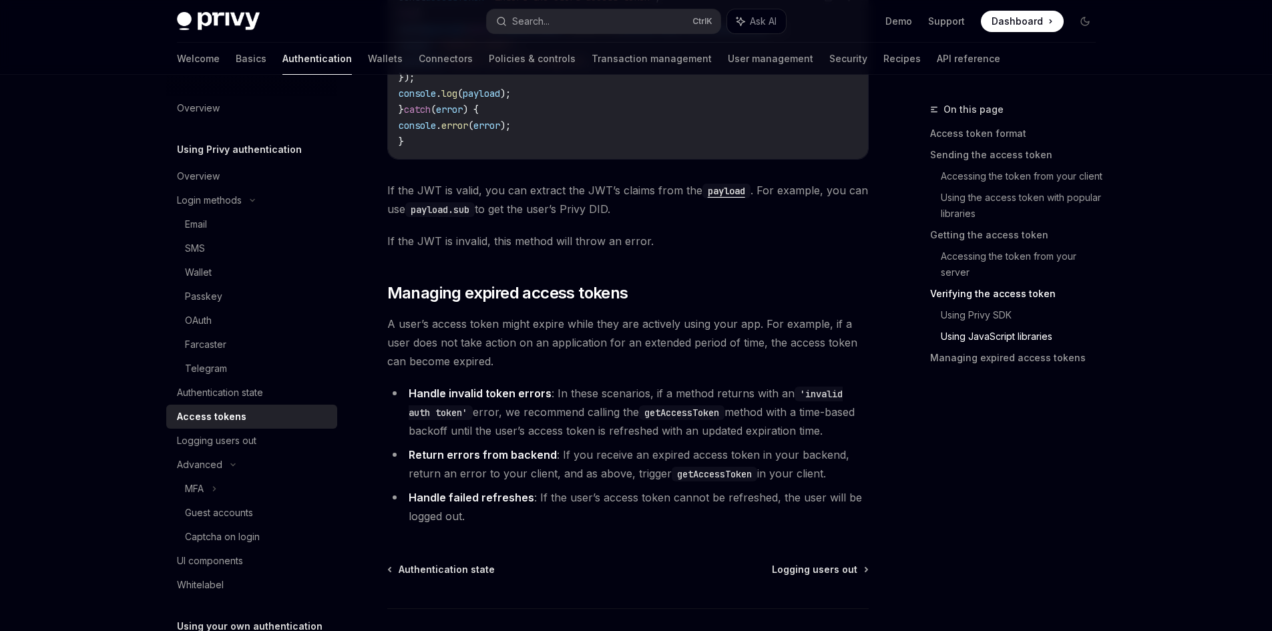
click at [971, 312] on link "Using Privy SDK" at bounding box center [1024, 314] width 166 height 21
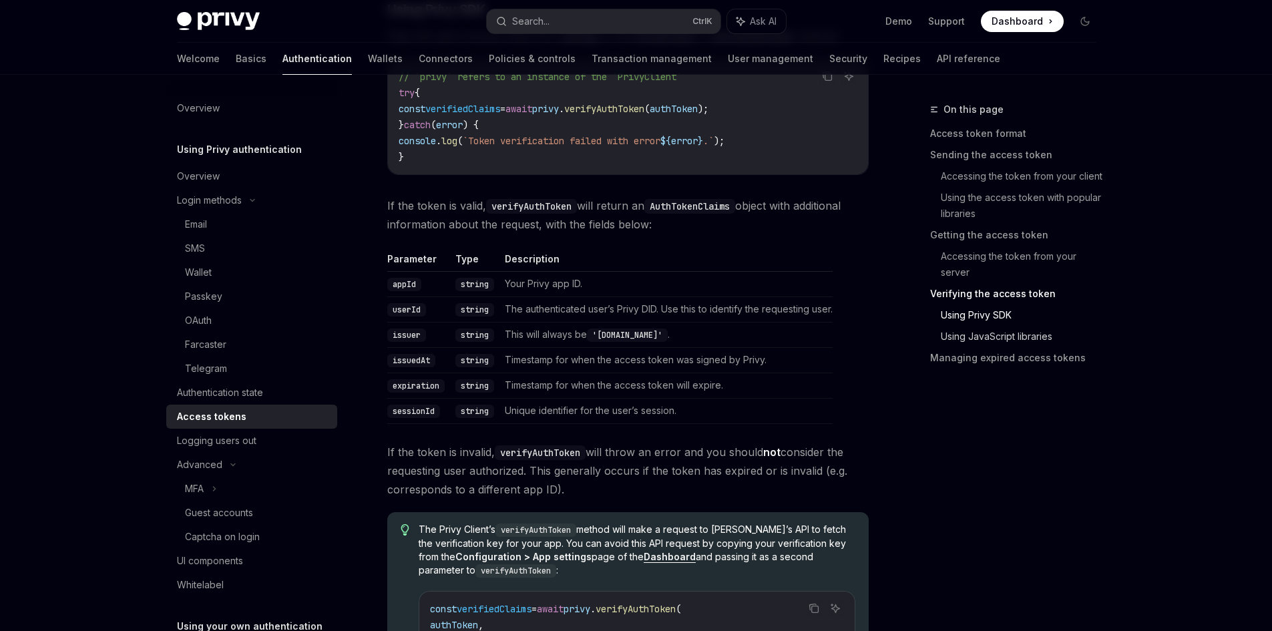
click at [969, 334] on link "Using JavaScript libraries" at bounding box center [1024, 336] width 166 height 21
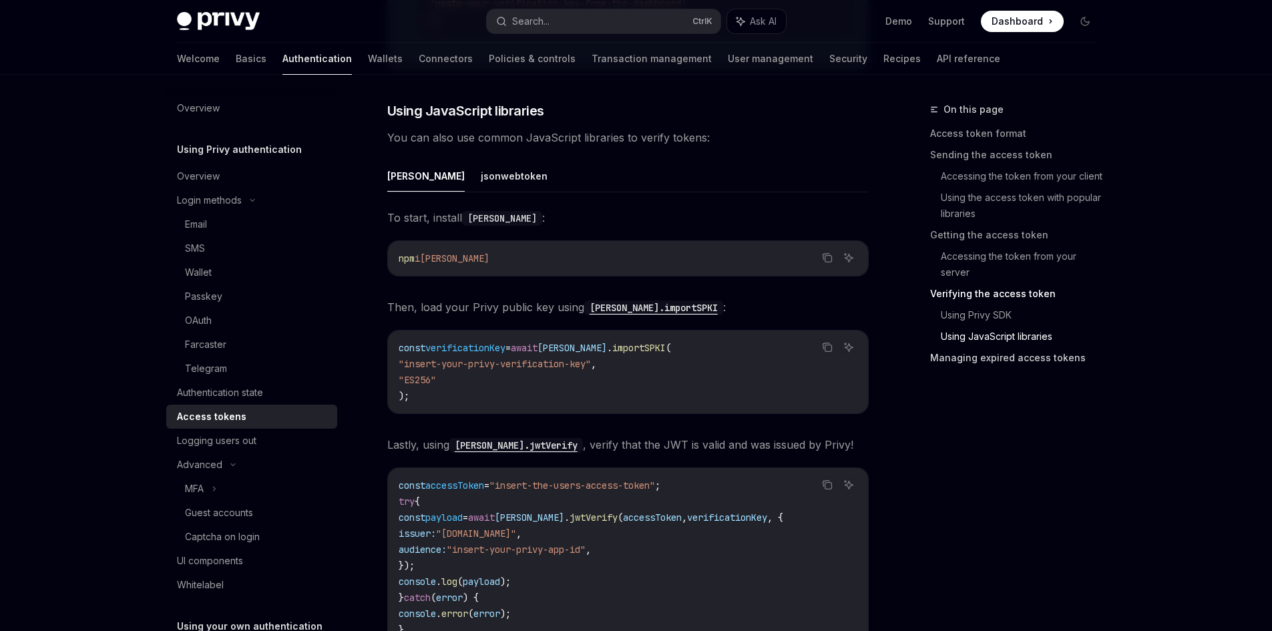
click at [956, 364] on link "Managing expired access tokens" at bounding box center [1018, 357] width 176 height 21
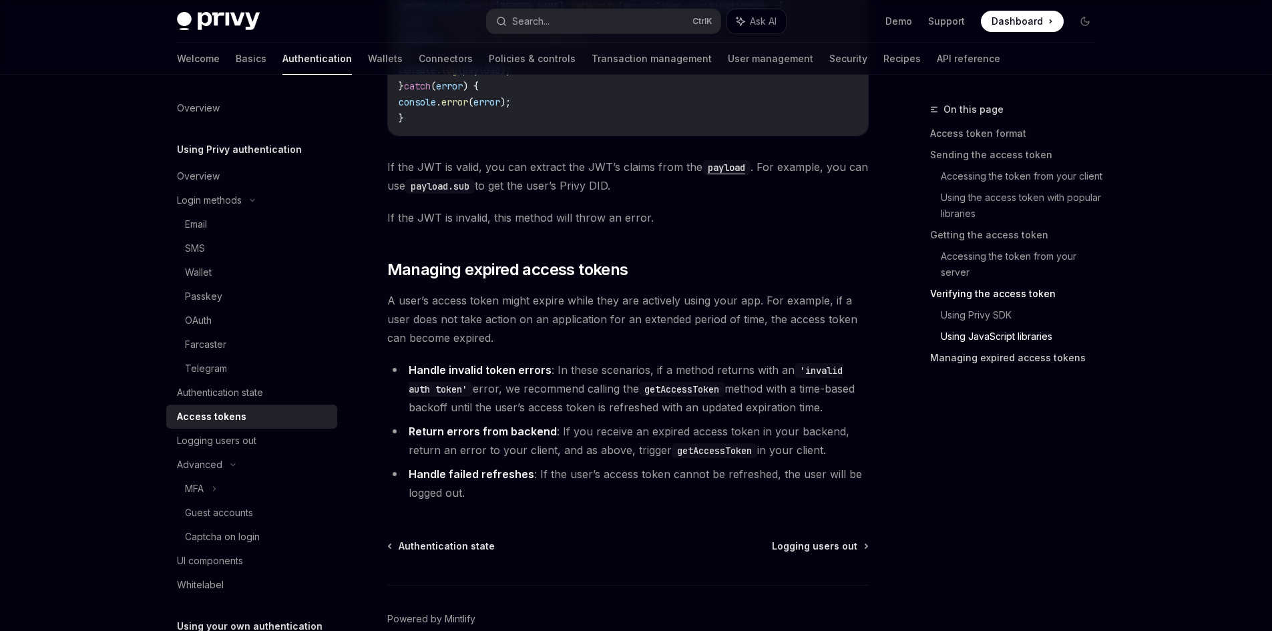
scroll to position [3430, 0]
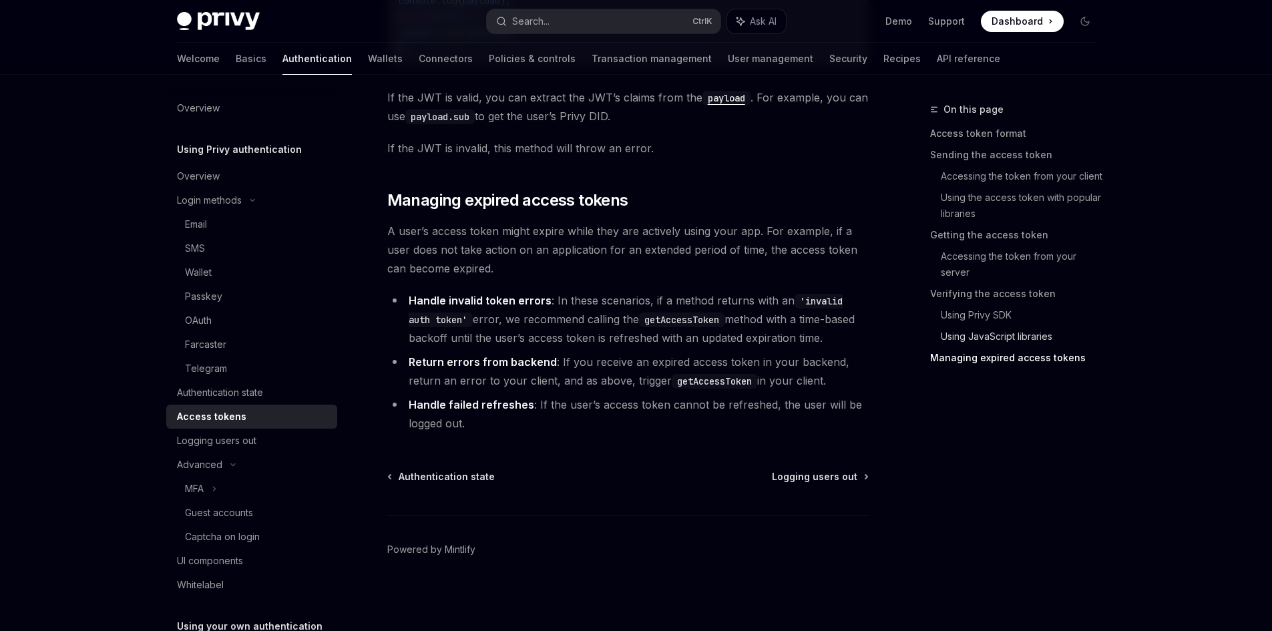
click at [985, 346] on link "Using JavaScript libraries" at bounding box center [1024, 336] width 166 height 21
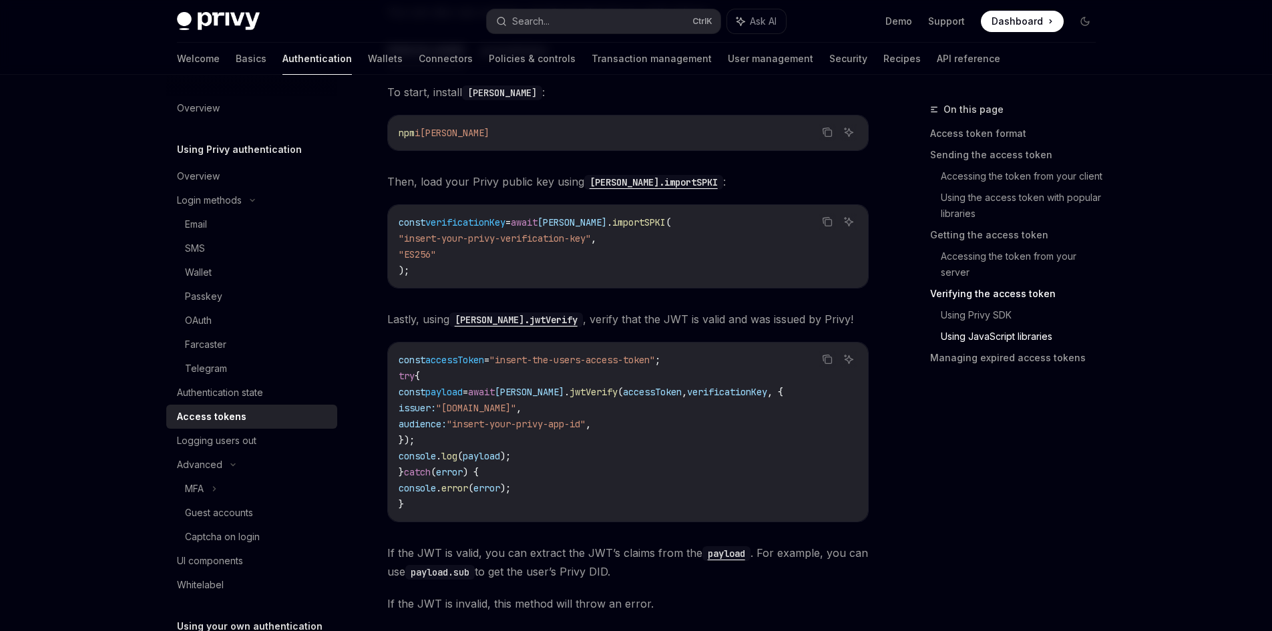
click at [984, 336] on link "Using JavaScript libraries" at bounding box center [1024, 336] width 166 height 21
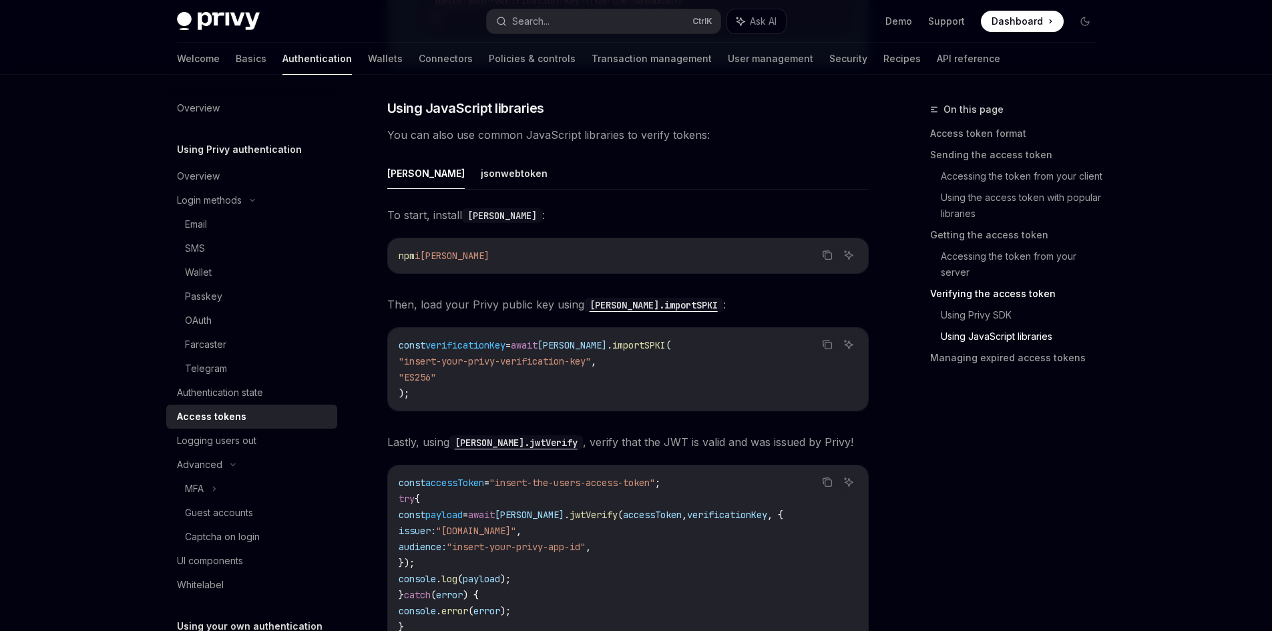
scroll to position [2850, 0]
click at [220, 324] on div "OAuth" at bounding box center [257, 320] width 144 height 16
type textarea "*"
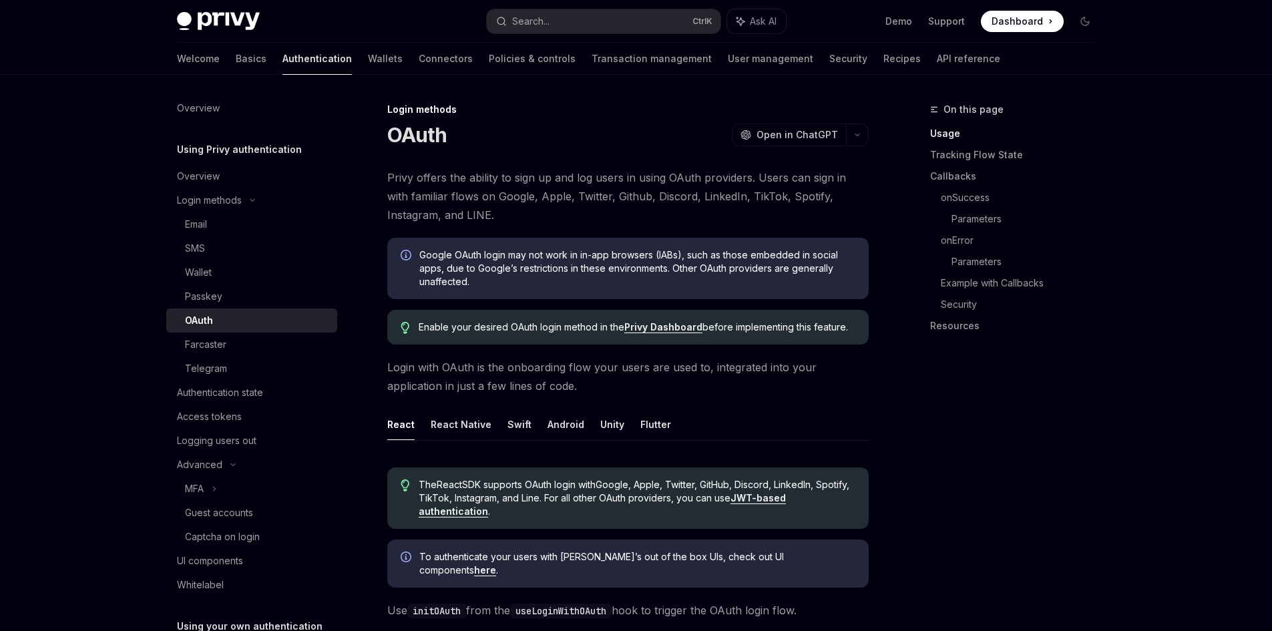
click at [499, 223] on span "Privy offers the ability to sign up and log users in using OAuth providers. Use…" at bounding box center [627, 196] width 481 height 56
click at [543, 215] on span "Privy offers the ability to sign up and log users in using OAuth providers. Use…" at bounding box center [627, 196] width 481 height 56
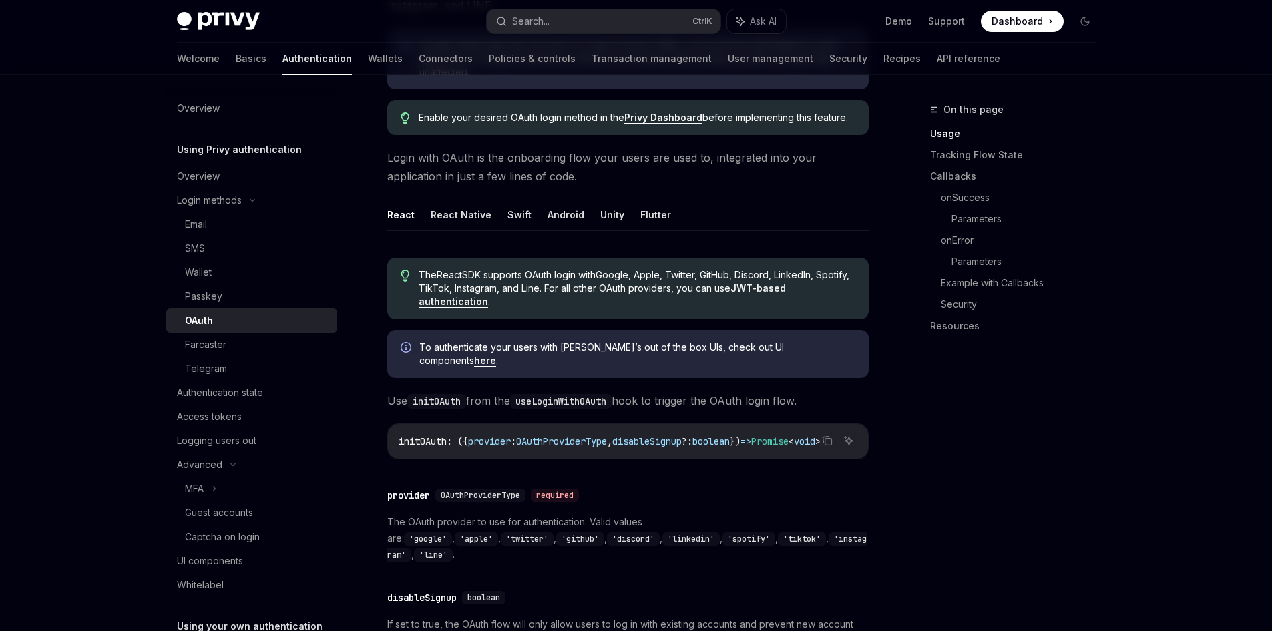
scroll to position [200, 0]
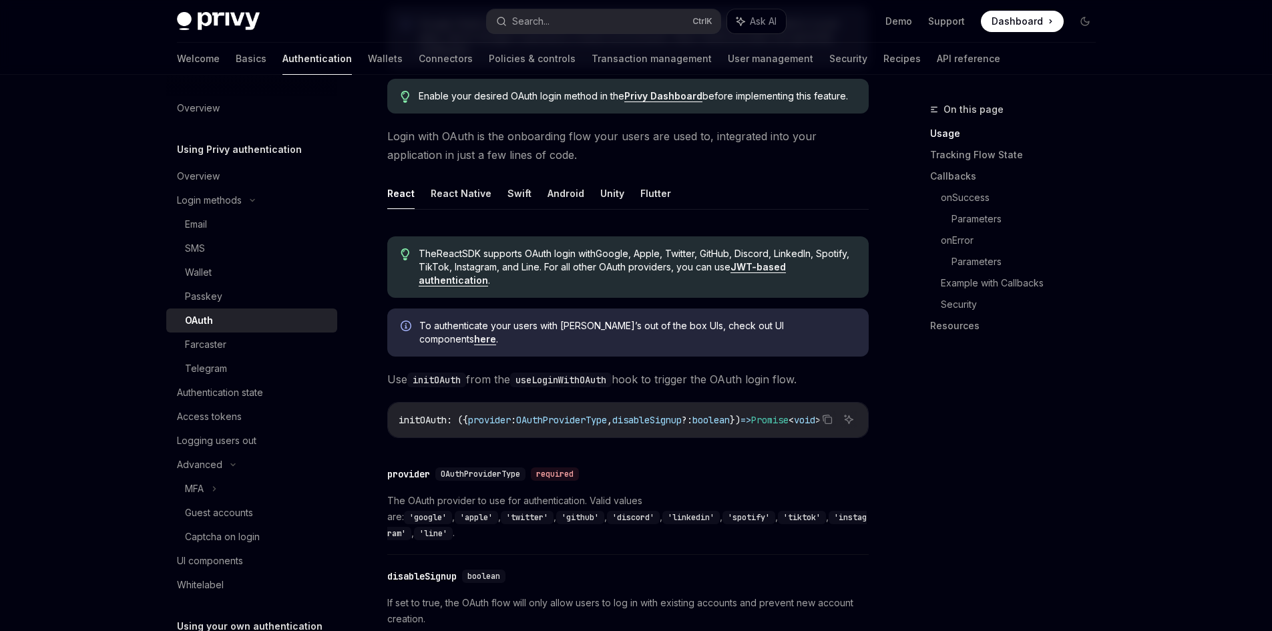
scroll to position [267, 0]
